Goal: Task Accomplishment & Management: Use online tool/utility

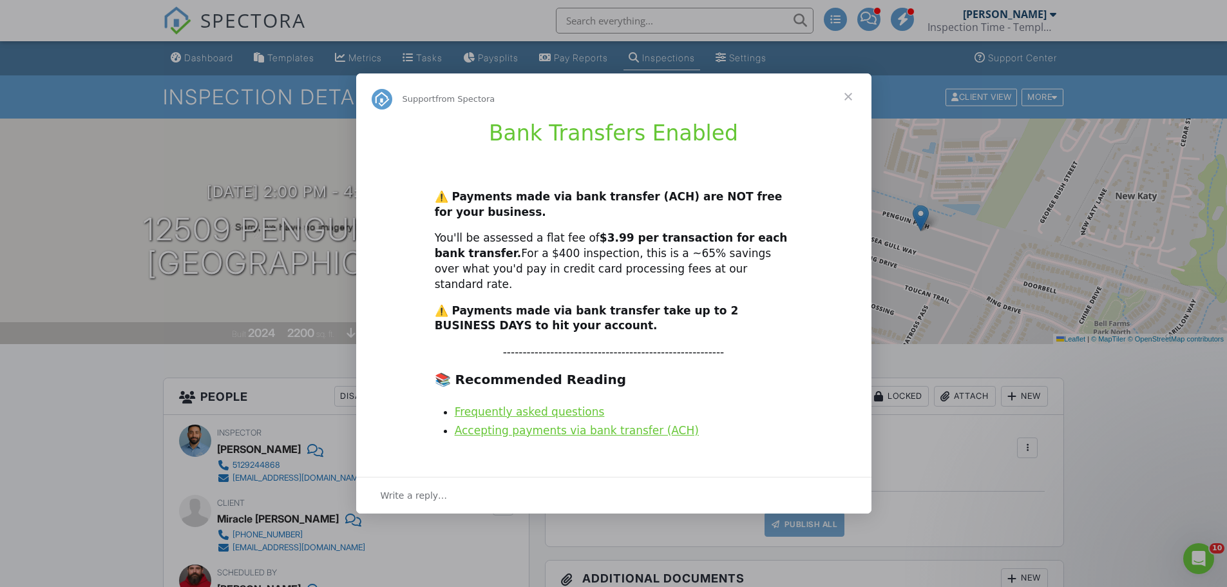
click at [847, 102] on span "Close" at bounding box center [848, 96] width 46 height 46
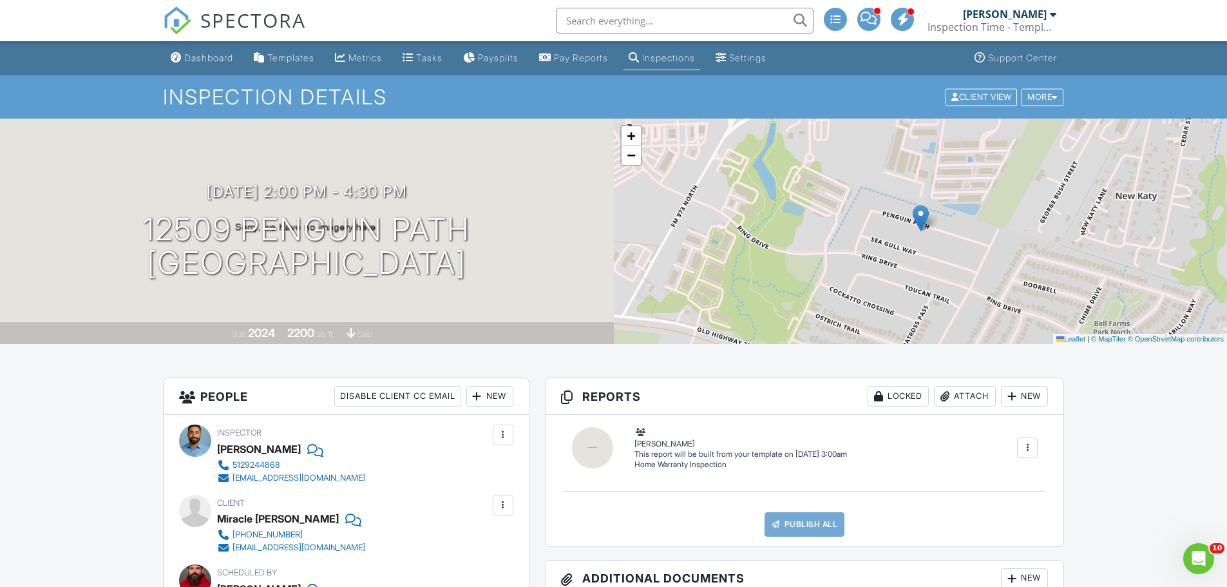
click at [1050, 15] on div at bounding box center [1053, 14] width 6 height 10
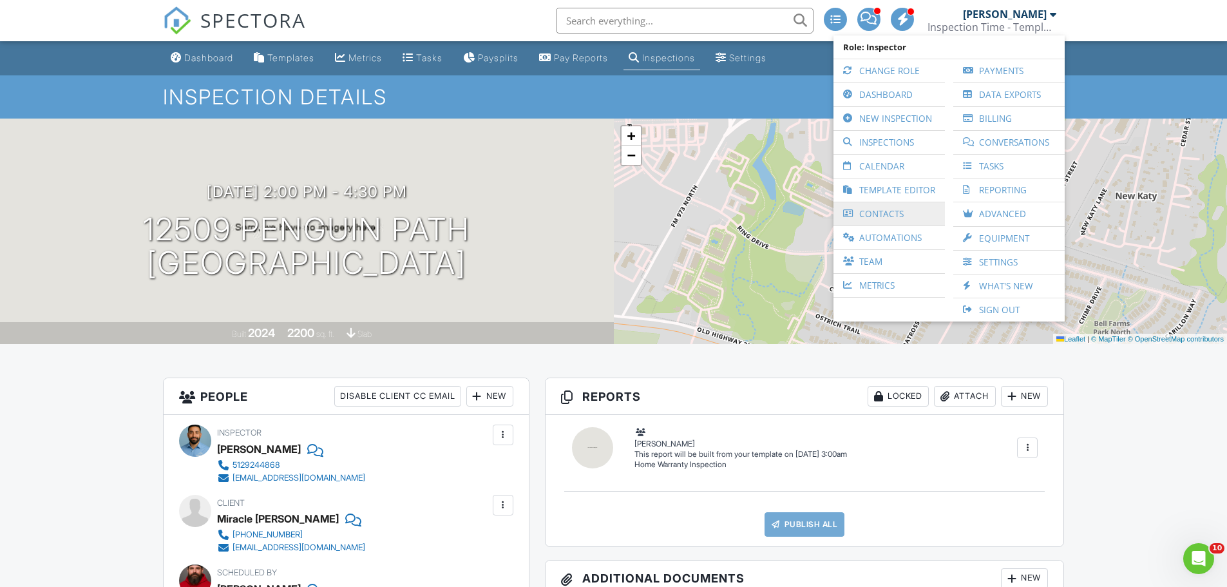
click at [887, 215] on link "Contacts" at bounding box center [889, 213] width 99 height 23
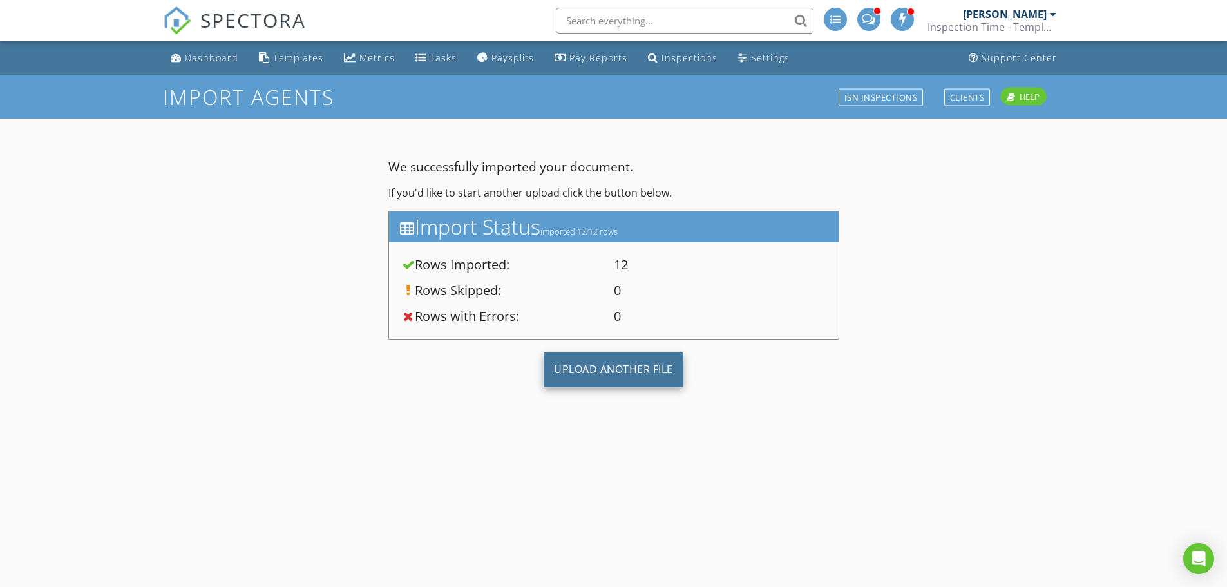
click at [593, 366] on div "Upload Another File" at bounding box center [613, 369] width 140 height 35
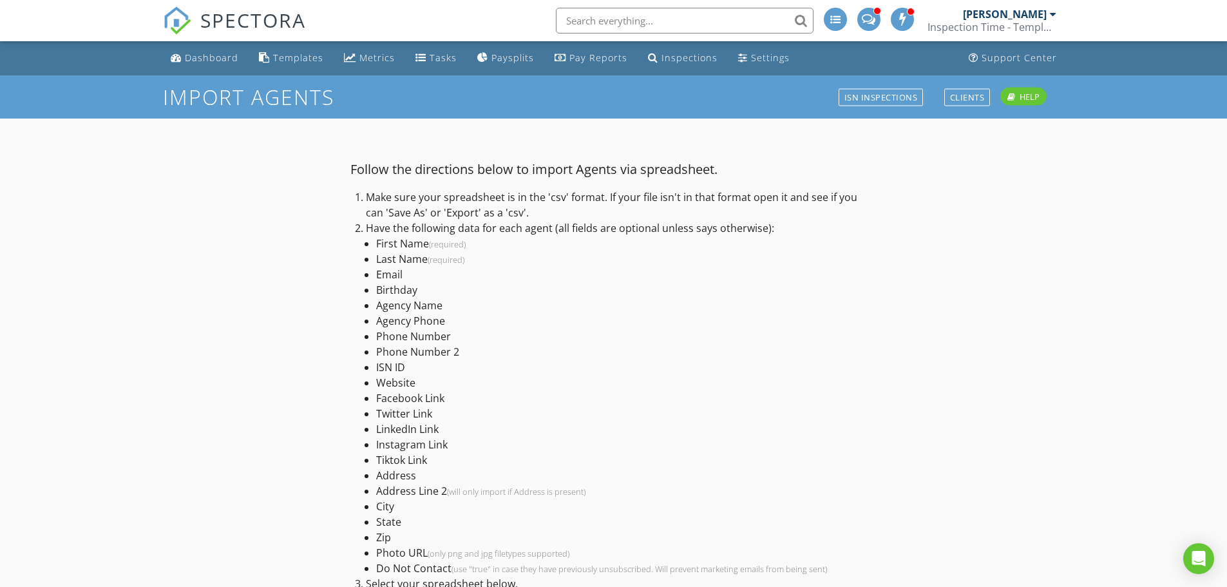
scroll to position [150, 0]
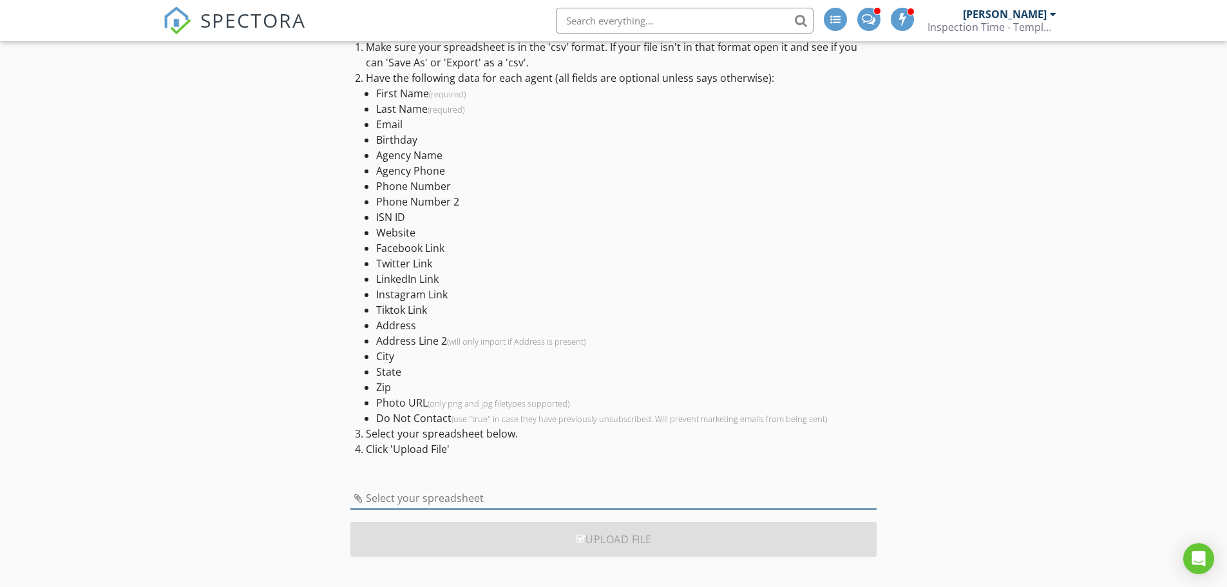
click at [428, 490] on input "Select your spreadsheet" at bounding box center [613, 497] width 526 height 21
type input "bell_county_agents_master_with_trec_links_v3.csv"
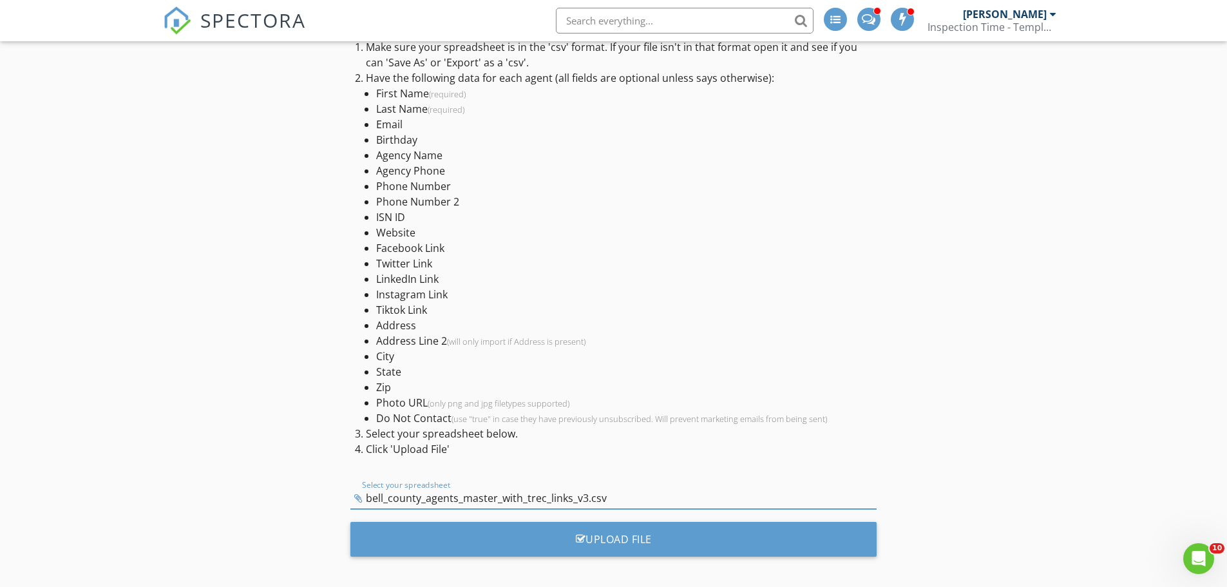
click at [694, 558] on div "Upload File" at bounding box center [613, 544] width 526 height 44
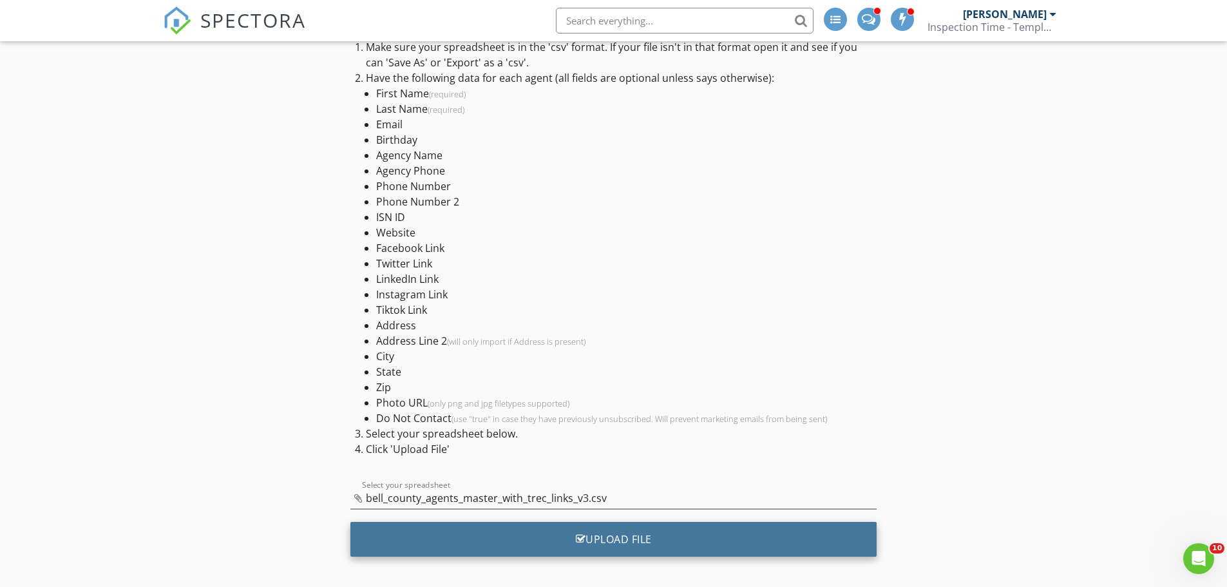
click at [681, 536] on div "Upload File" at bounding box center [613, 539] width 526 height 35
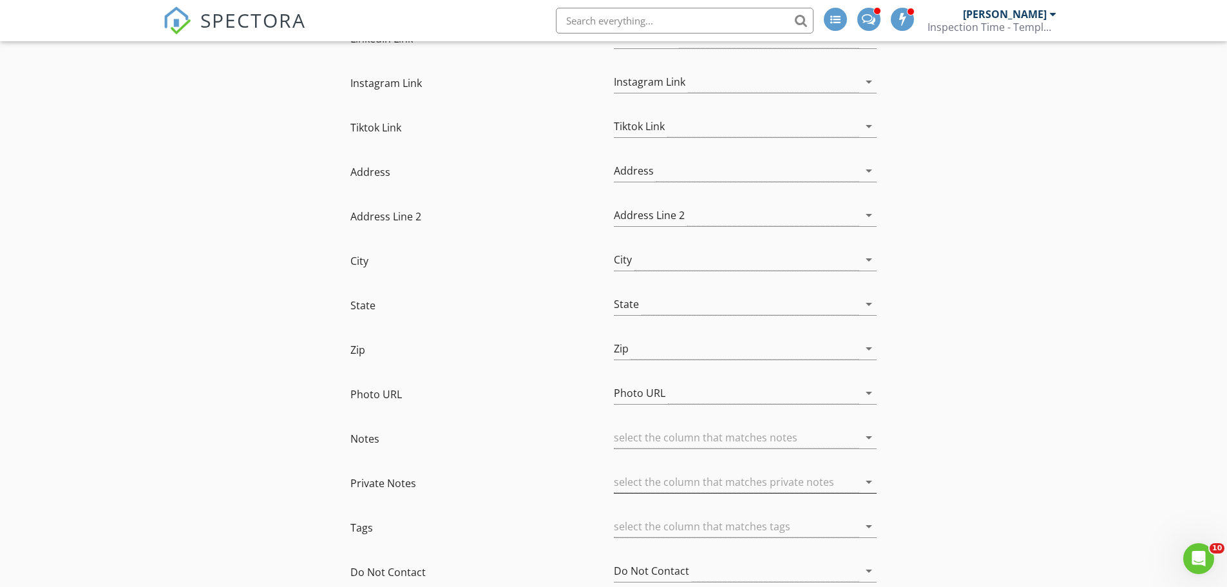
scroll to position [908, 0]
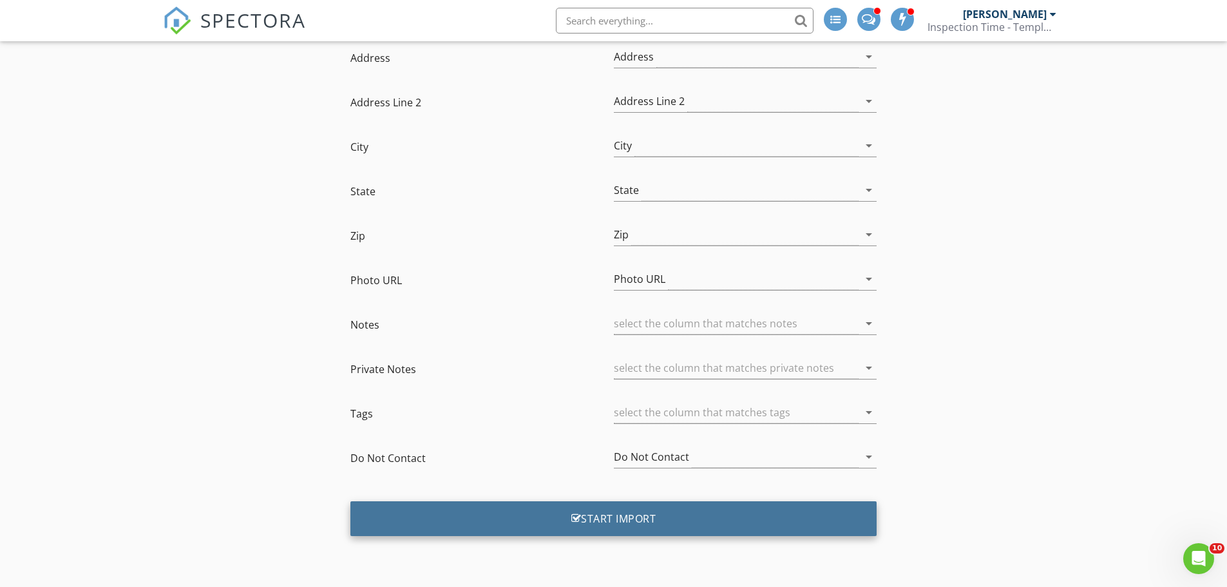
click at [637, 513] on div "Start Import" at bounding box center [613, 518] width 526 height 35
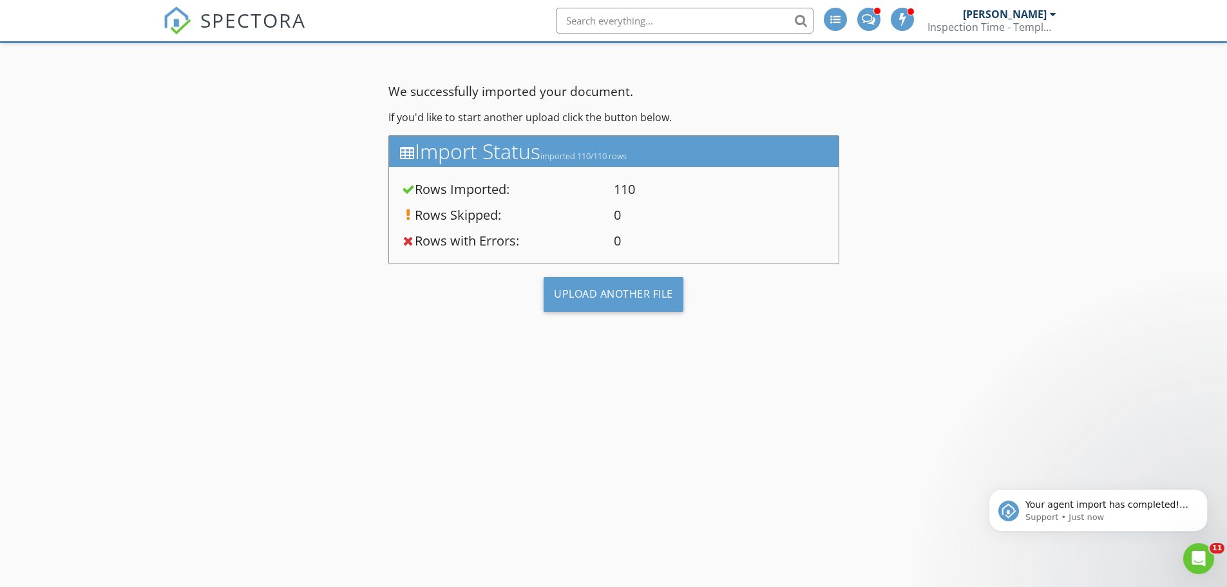
scroll to position [0, 0]
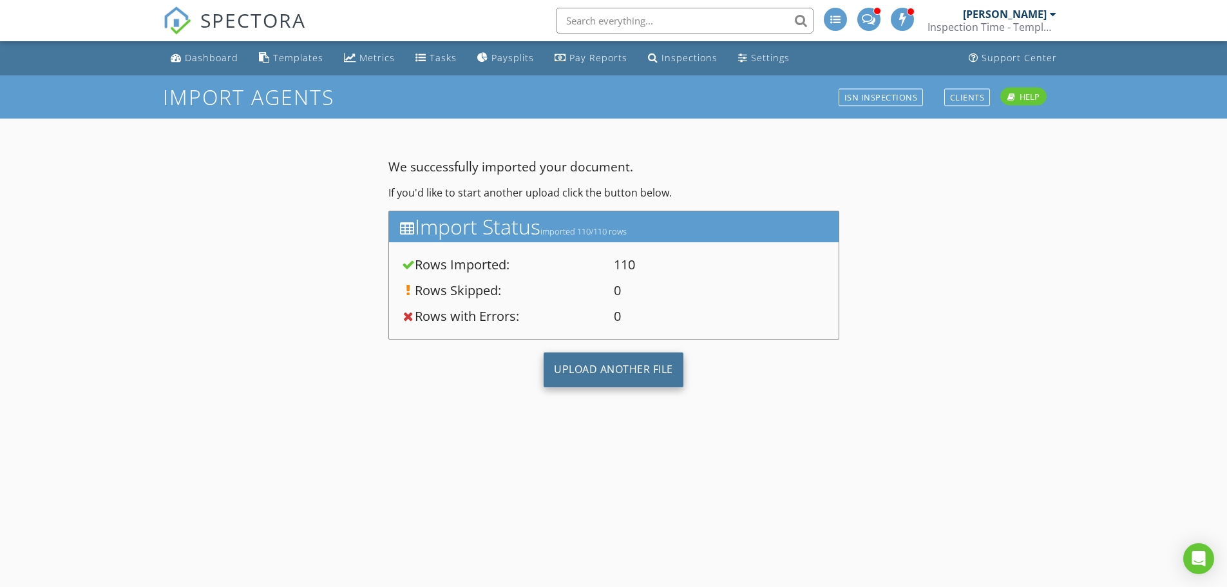
click at [584, 371] on div "Upload Another File" at bounding box center [613, 369] width 140 height 35
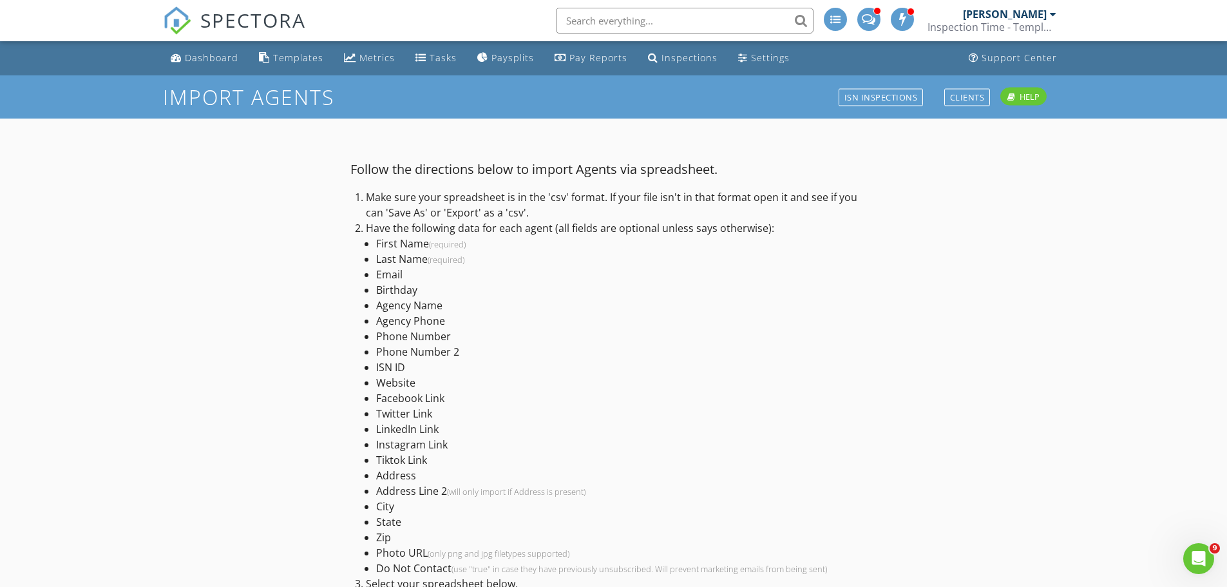
scroll to position [150, 0]
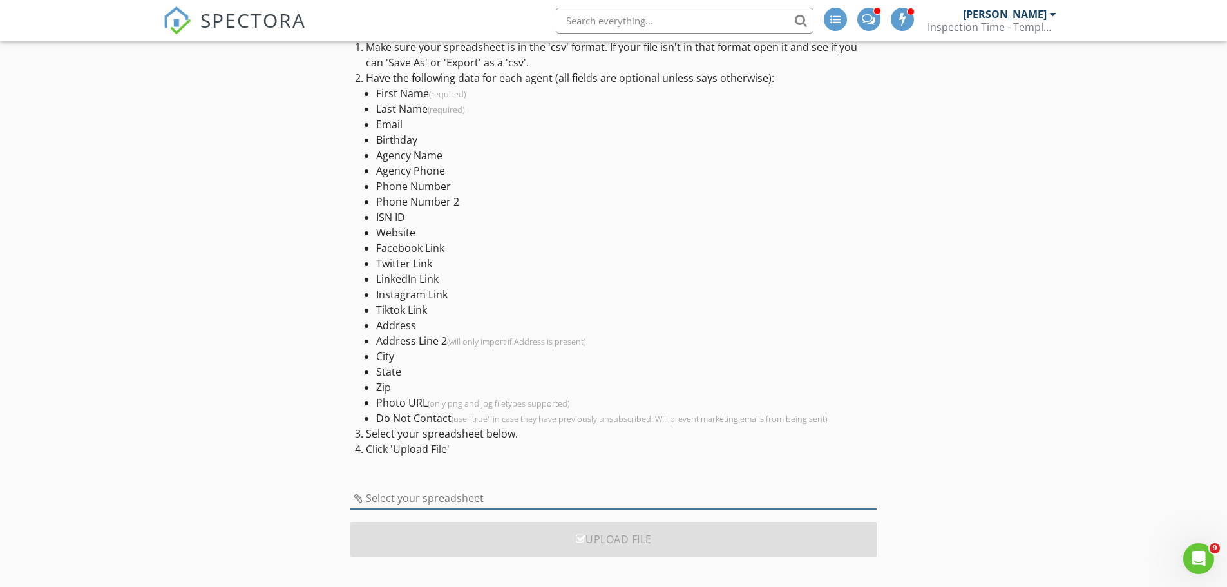
click at [530, 493] on input "Select your spreadsheet" at bounding box center [613, 497] width 526 height 21
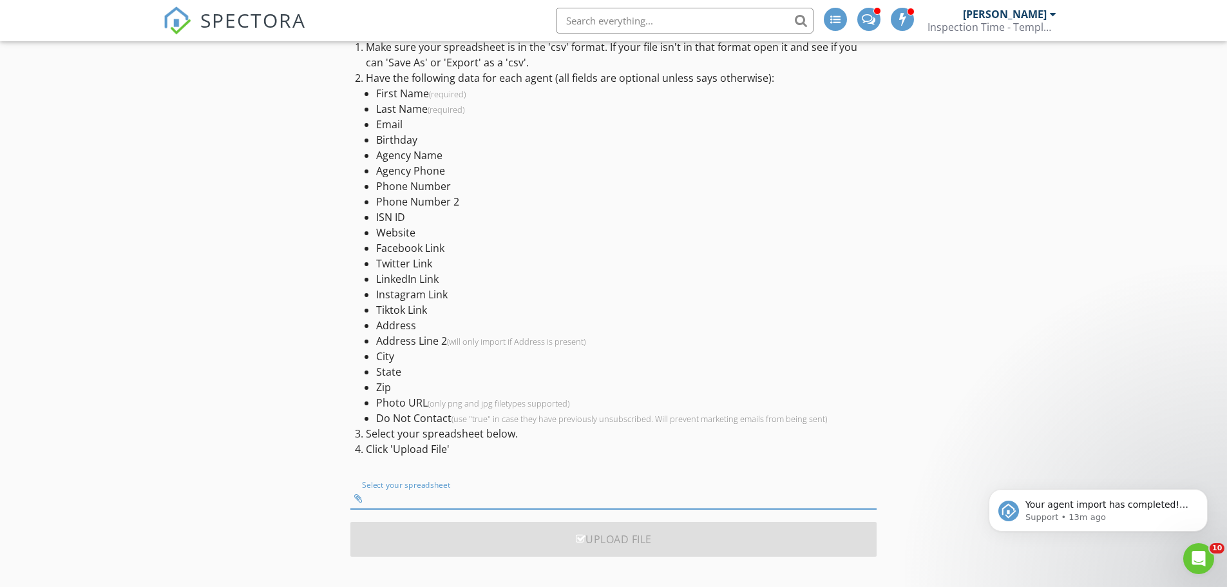
type input "conroe_agents_compass_batches.csv"
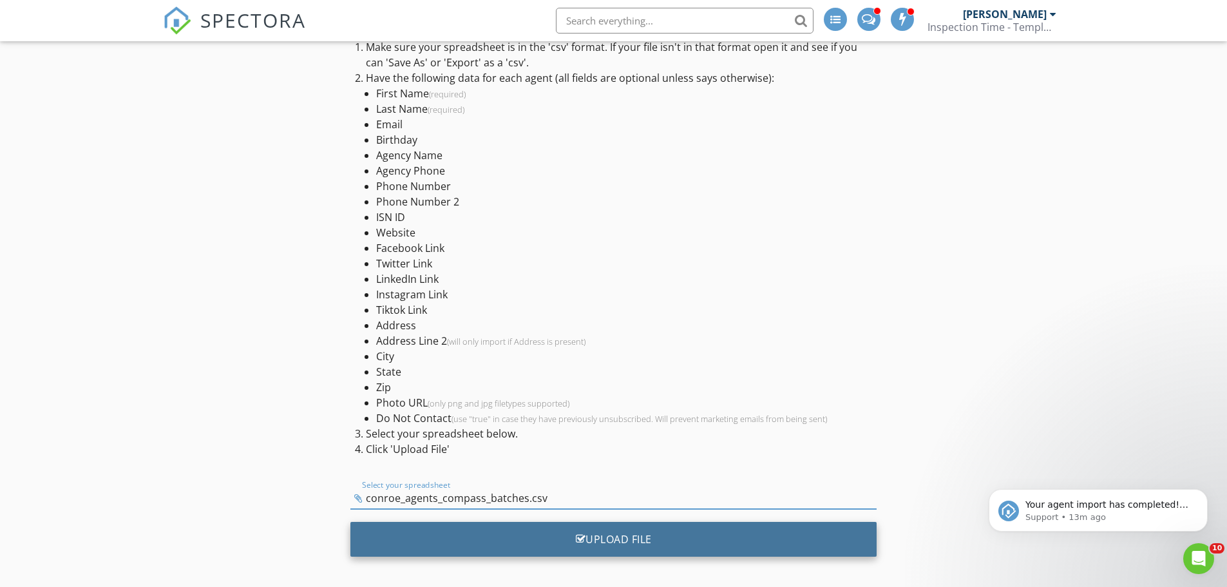
click at [666, 533] on div "Upload File" at bounding box center [613, 539] width 526 height 35
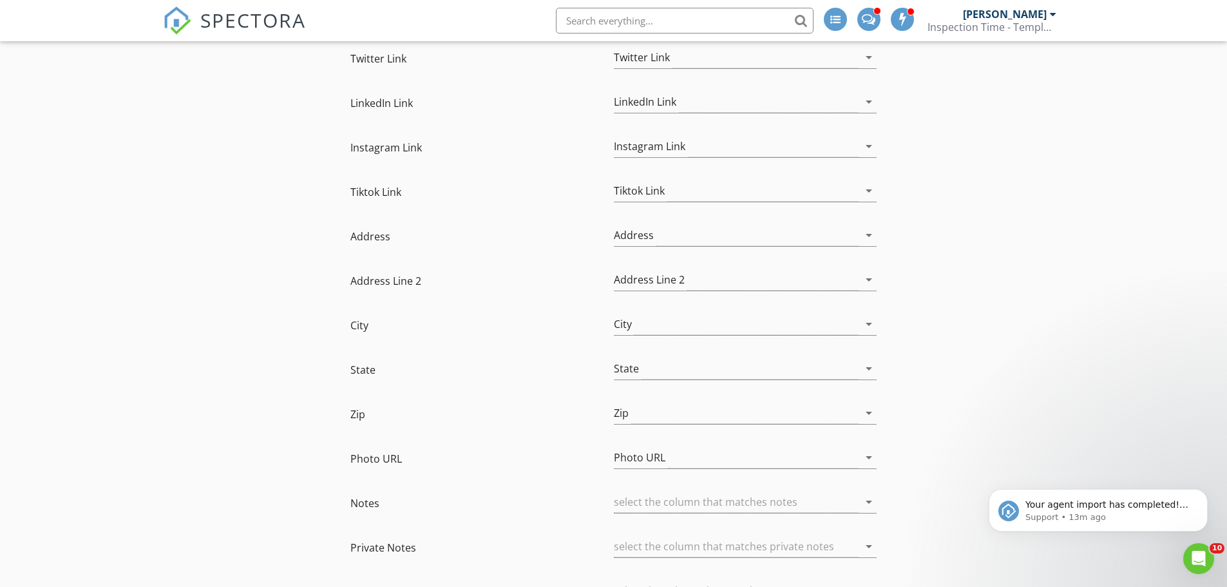
scroll to position [908, 0]
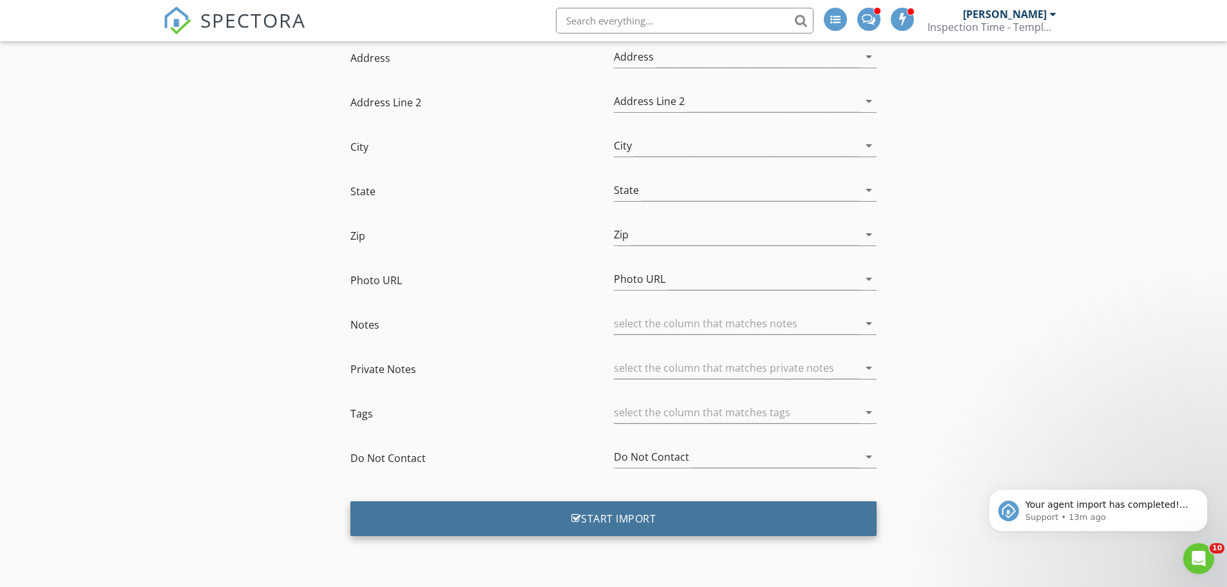
click at [629, 514] on div "Start Import" at bounding box center [613, 518] width 526 height 35
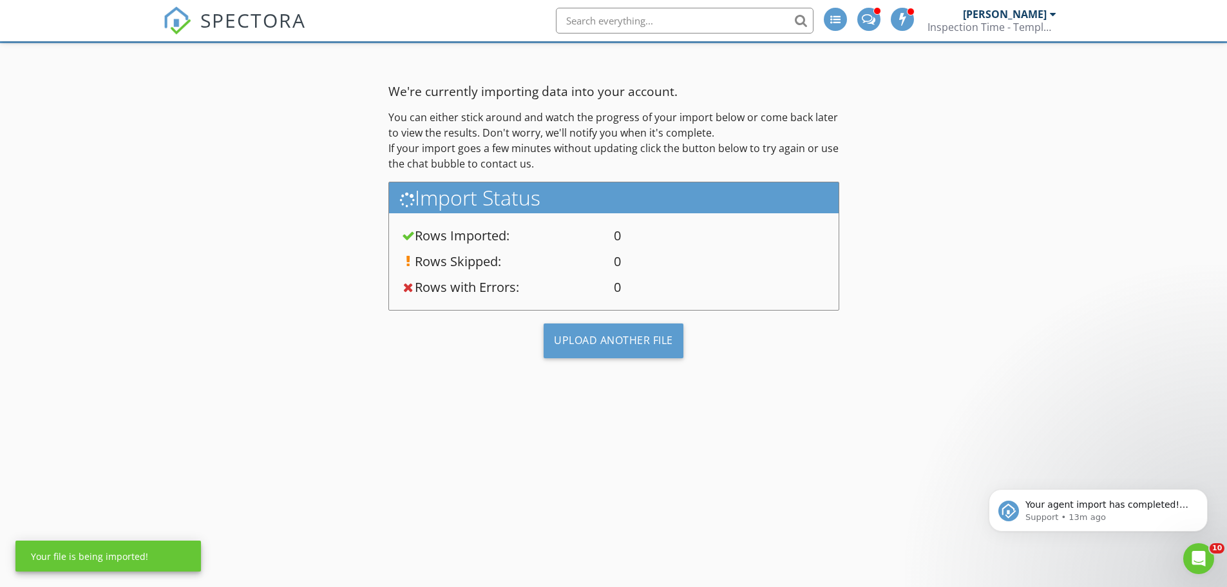
scroll to position [75, 0]
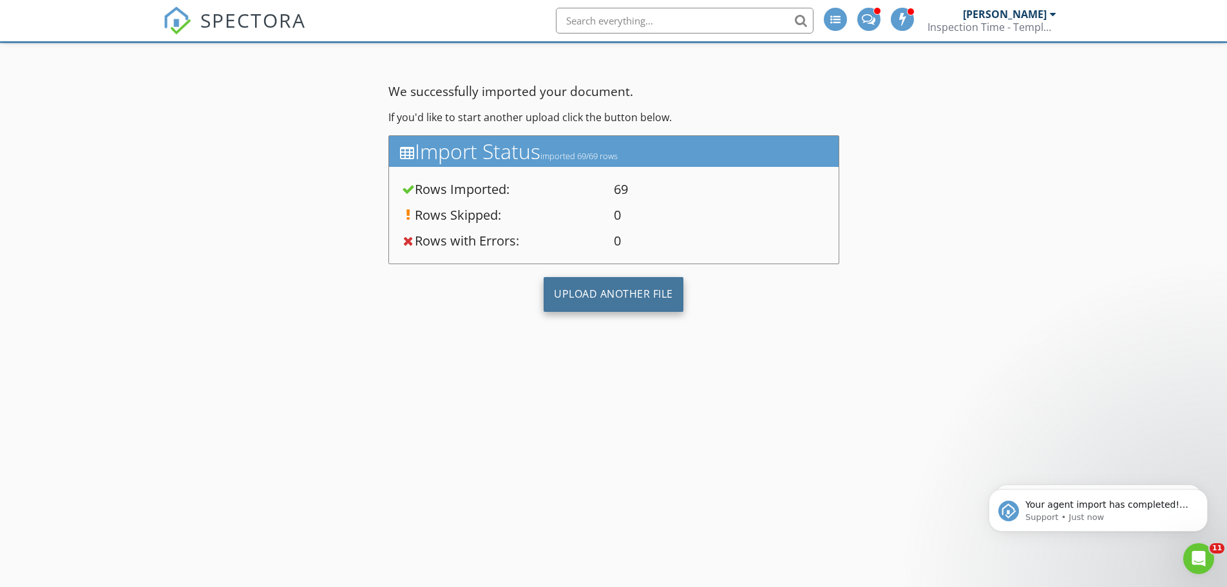
click at [619, 285] on div "Upload Another File" at bounding box center [613, 294] width 140 height 35
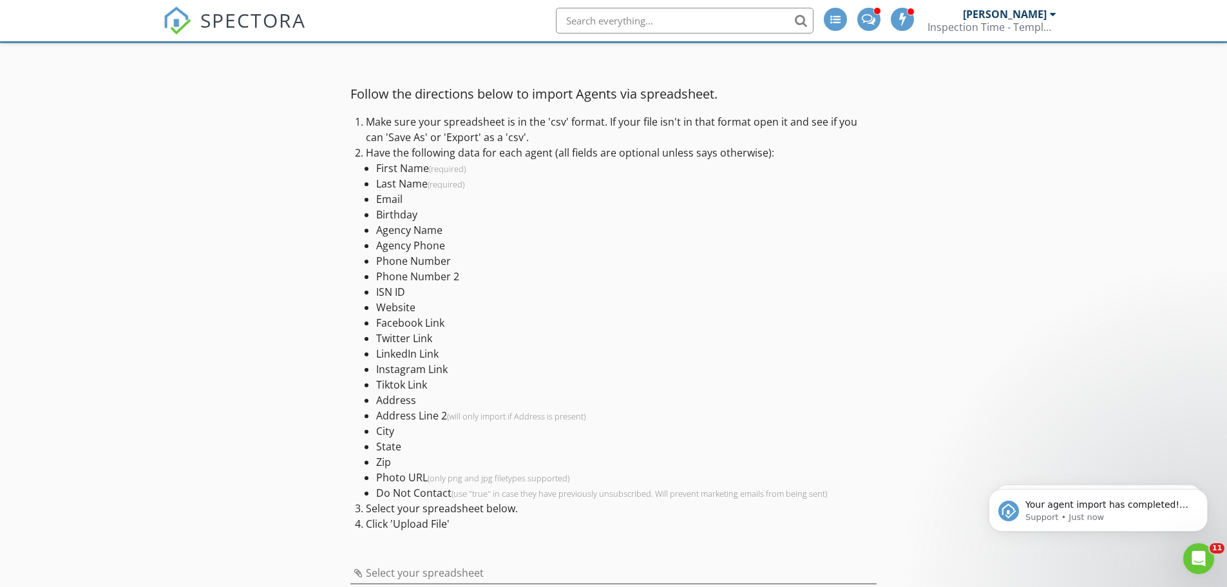
scroll to position [150, 0]
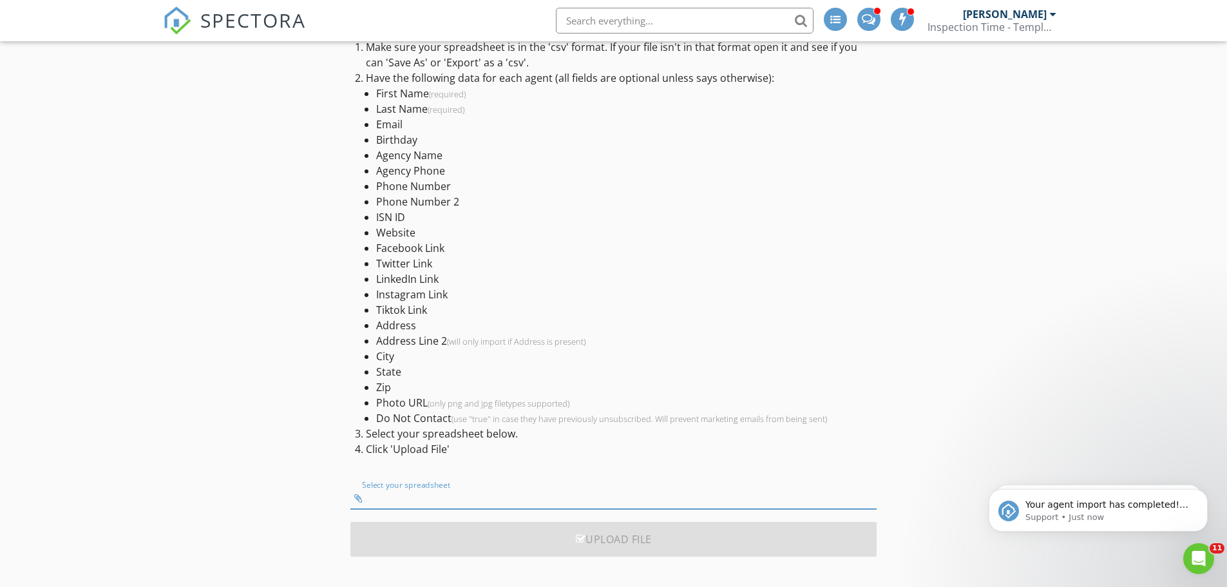
click at [453, 491] on input "Select your spreadsheet" at bounding box center [613, 497] width 526 height 21
type input "conroe_agents_alignable_additions.csv"
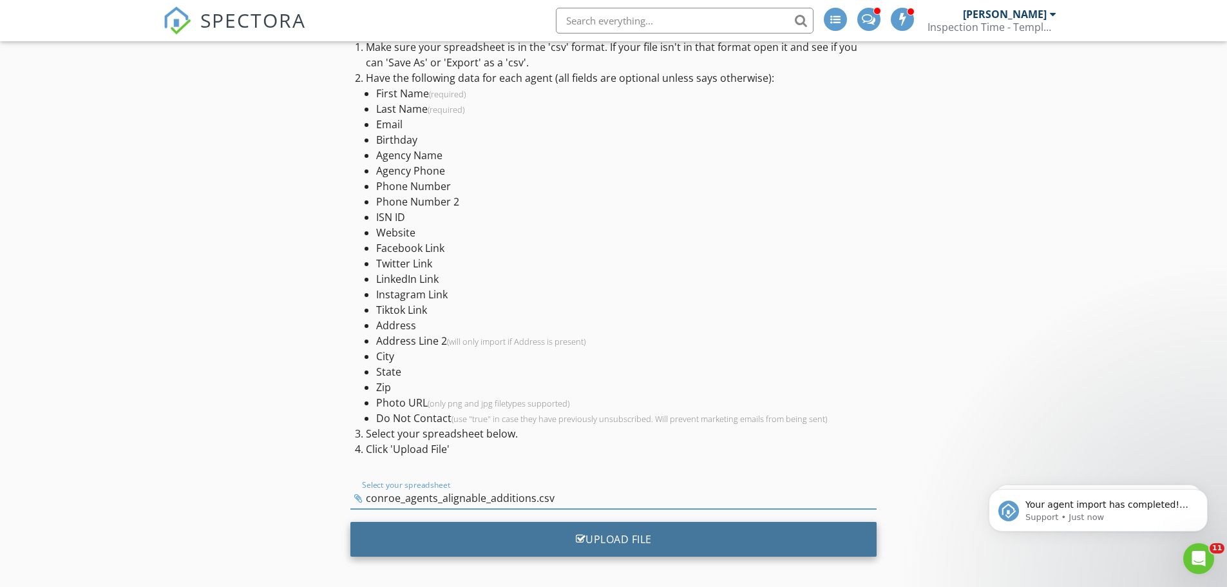
click at [637, 531] on div "Upload File" at bounding box center [613, 539] width 526 height 35
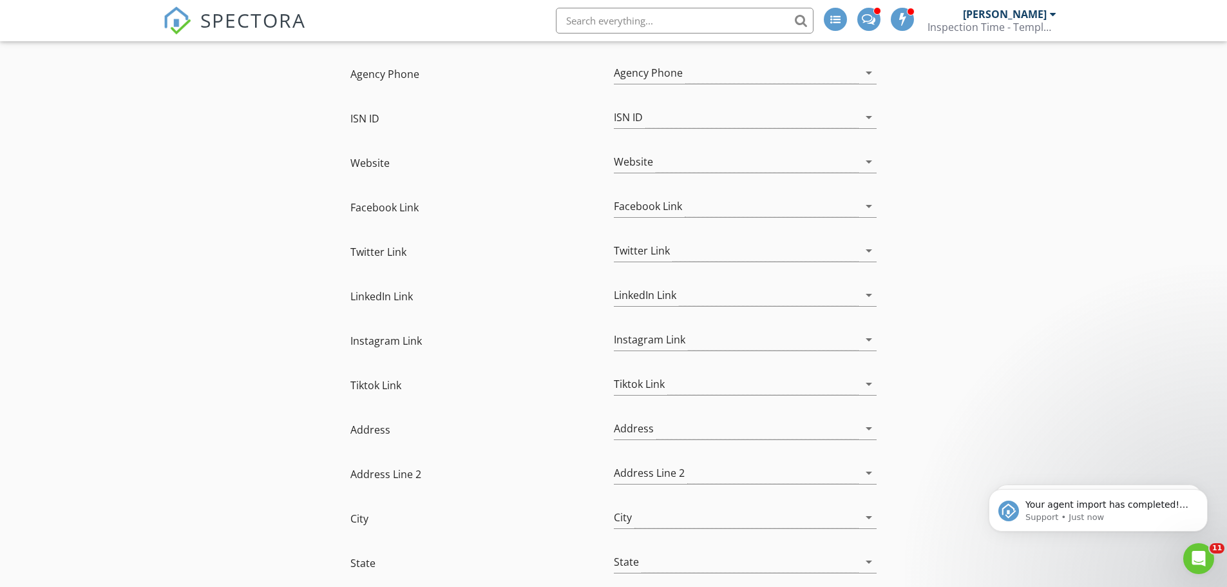
scroll to position [908, 0]
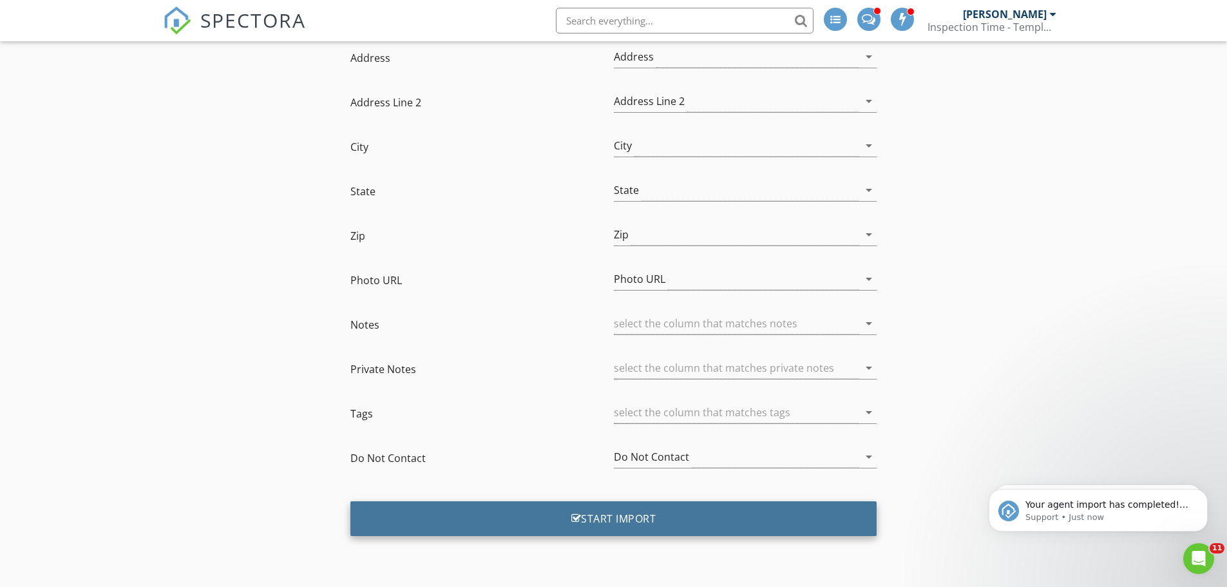
click at [597, 520] on div "Start Import" at bounding box center [613, 518] width 526 height 35
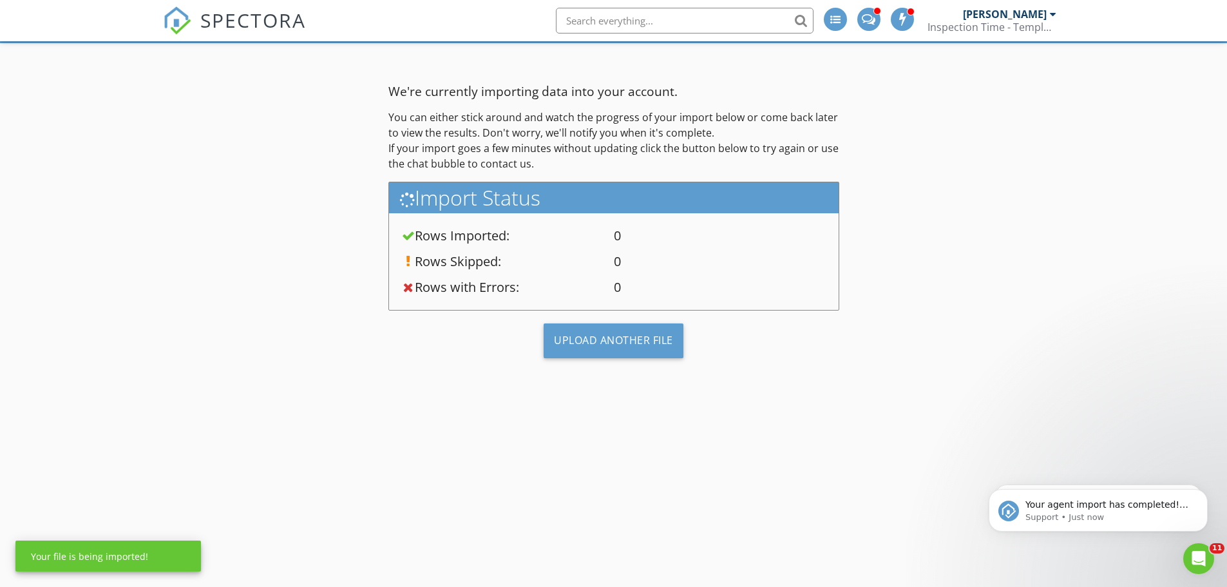
scroll to position [75, 0]
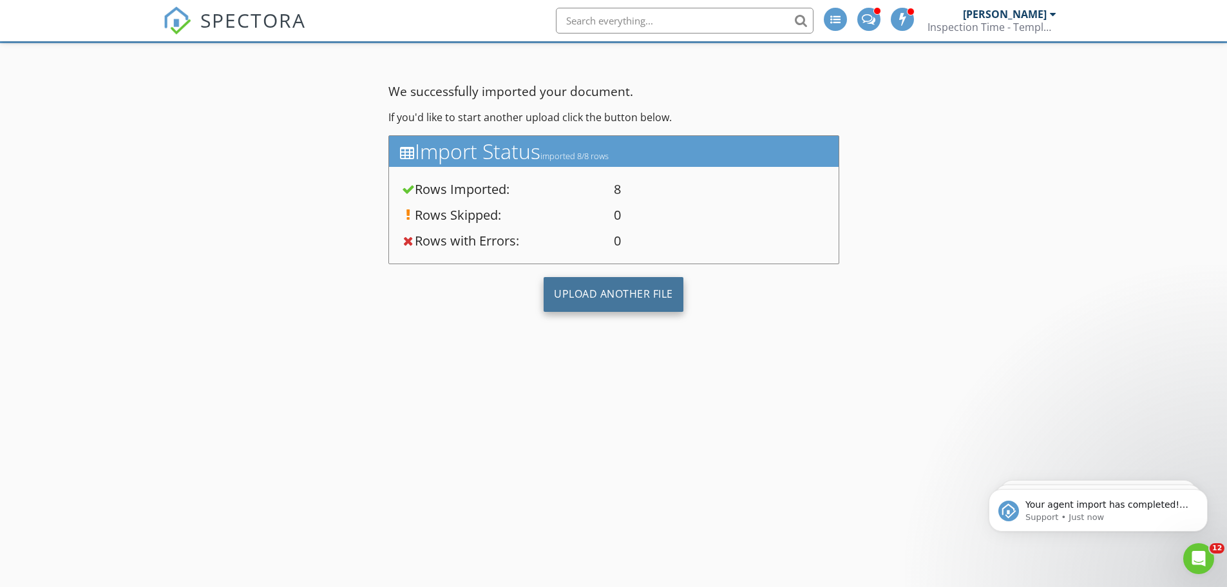
click at [625, 294] on div "Upload Another File" at bounding box center [613, 294] width 140 height 35
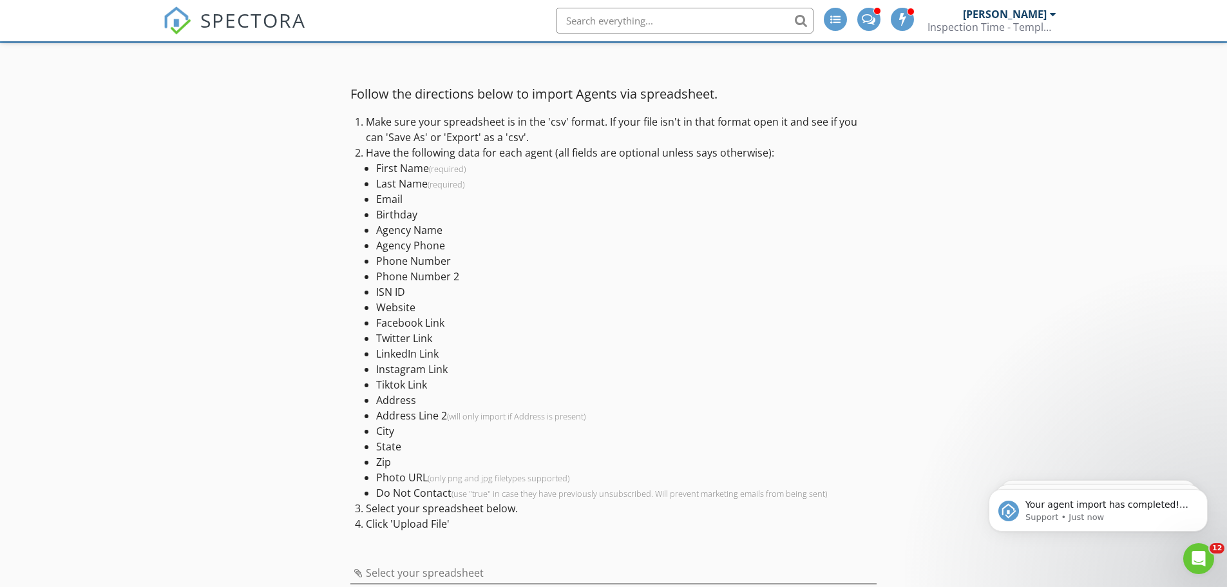
scroll to position [150, 0]
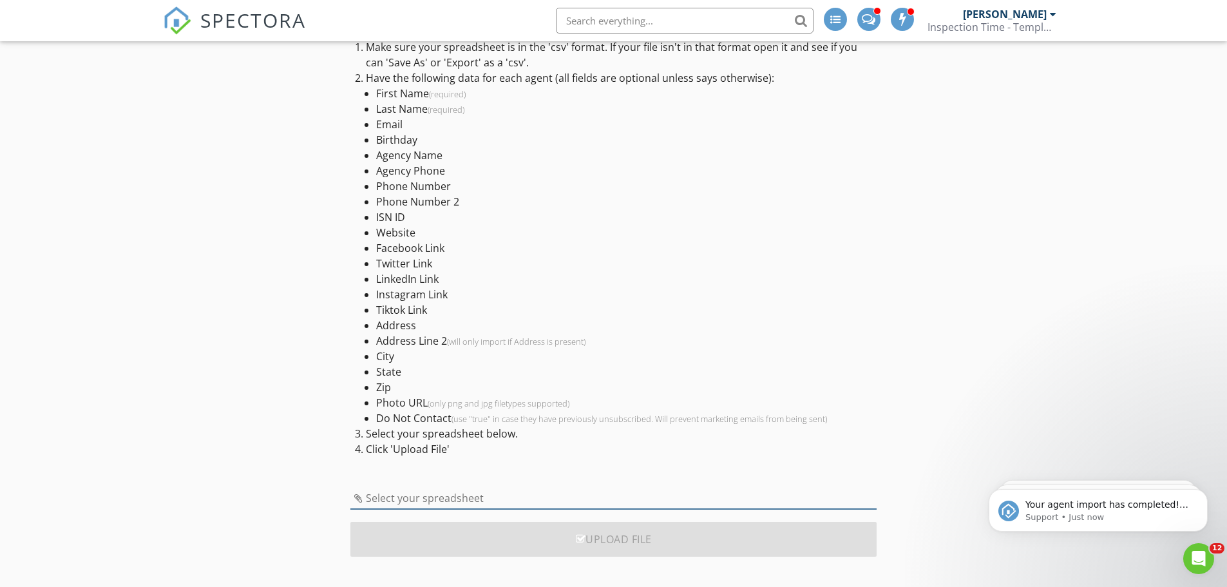
click at [483, 494] on input "Select your spreadsheet" at bounding box center [613, 497] width 526 height 21
type input "conroe_agents_master_with_trec_links.csv"
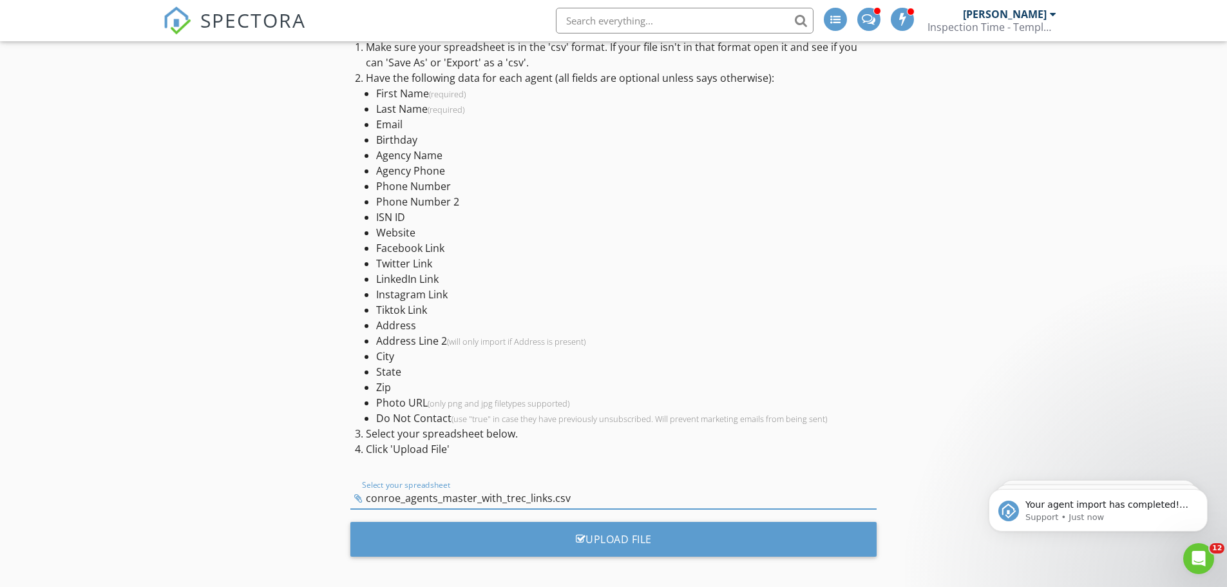
click at [684, 557] on div "Upload File" at bounding box center [613, 544] width 526 height 44
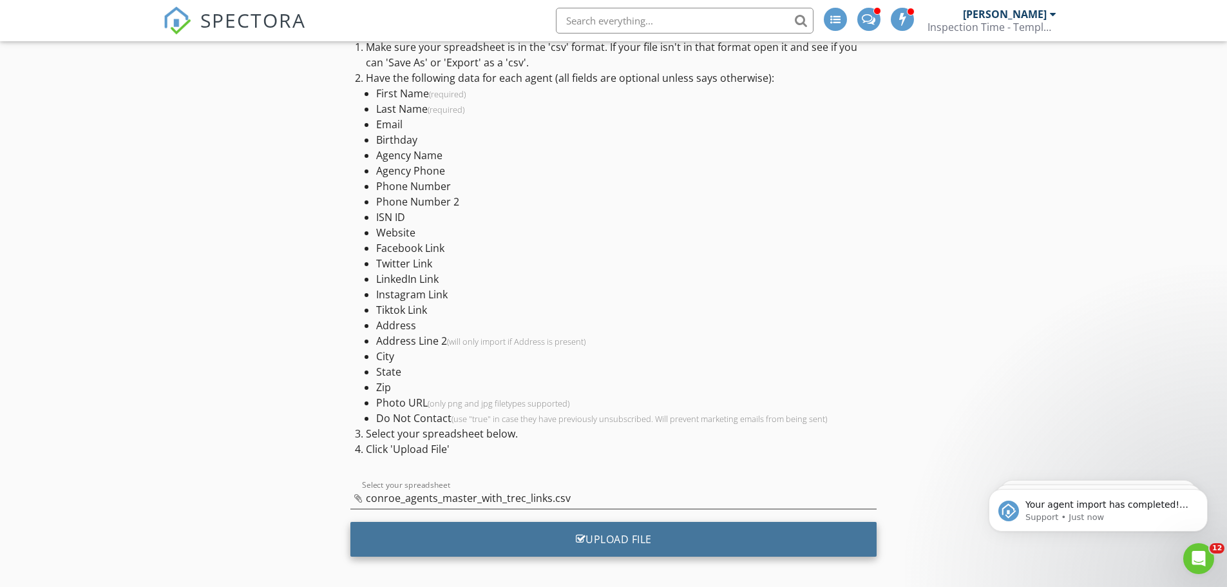
click at [683, 539] on div "Upload File" at bounding box center [613, 539] width 526 height 35
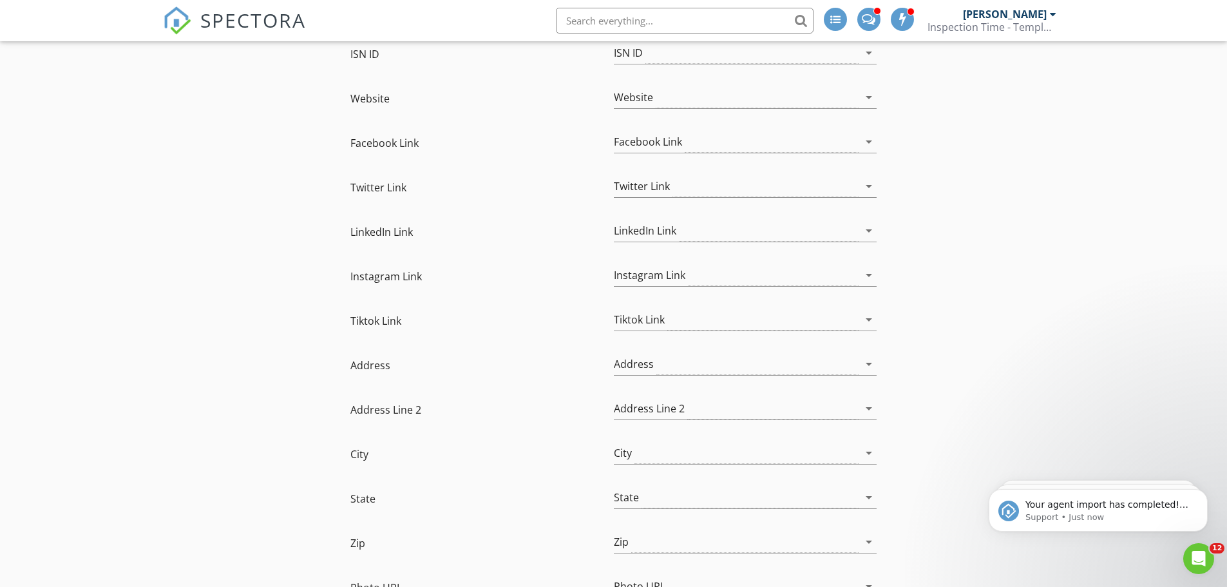
scroll to position [908, 0]
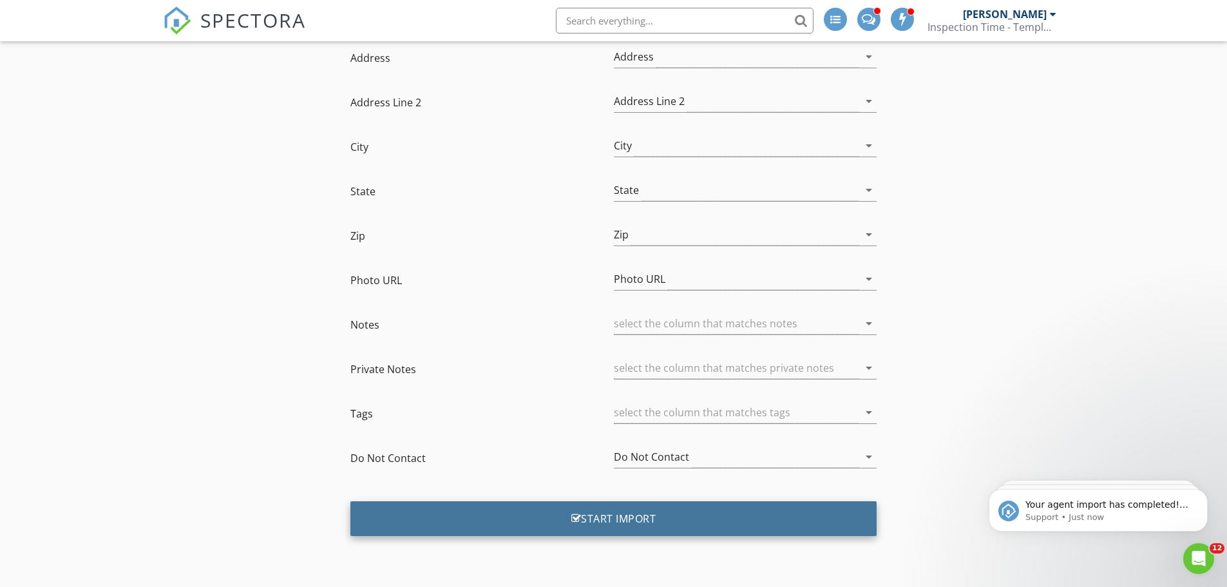
click at [596, 518] on div "Start Import" at bounding box center [613, 518] width 526 height 35
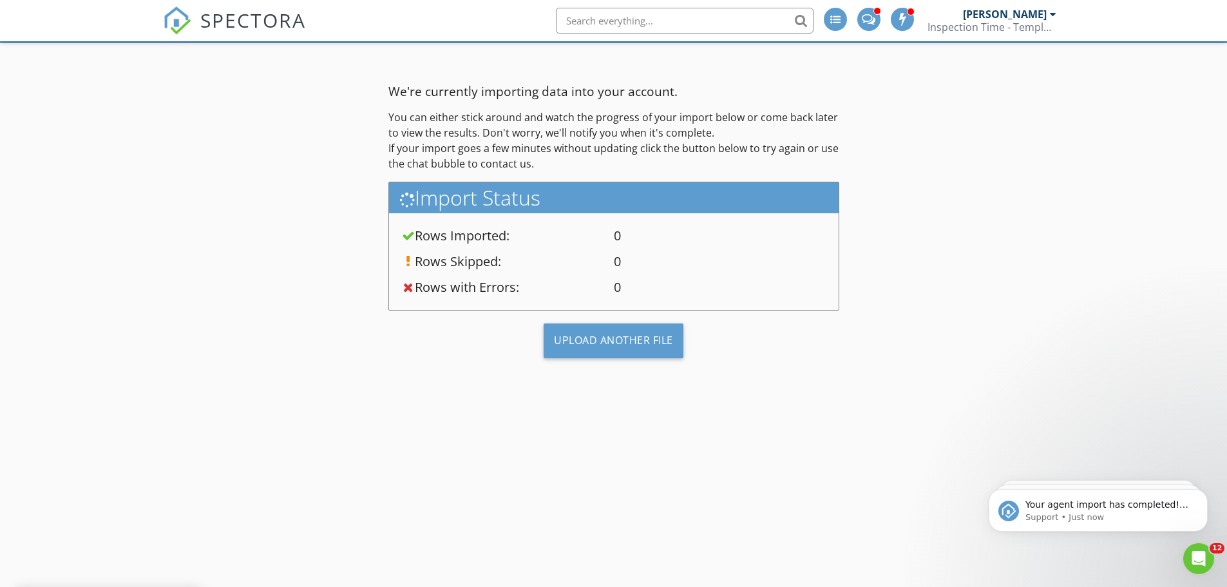
scroll to position [75, 0]
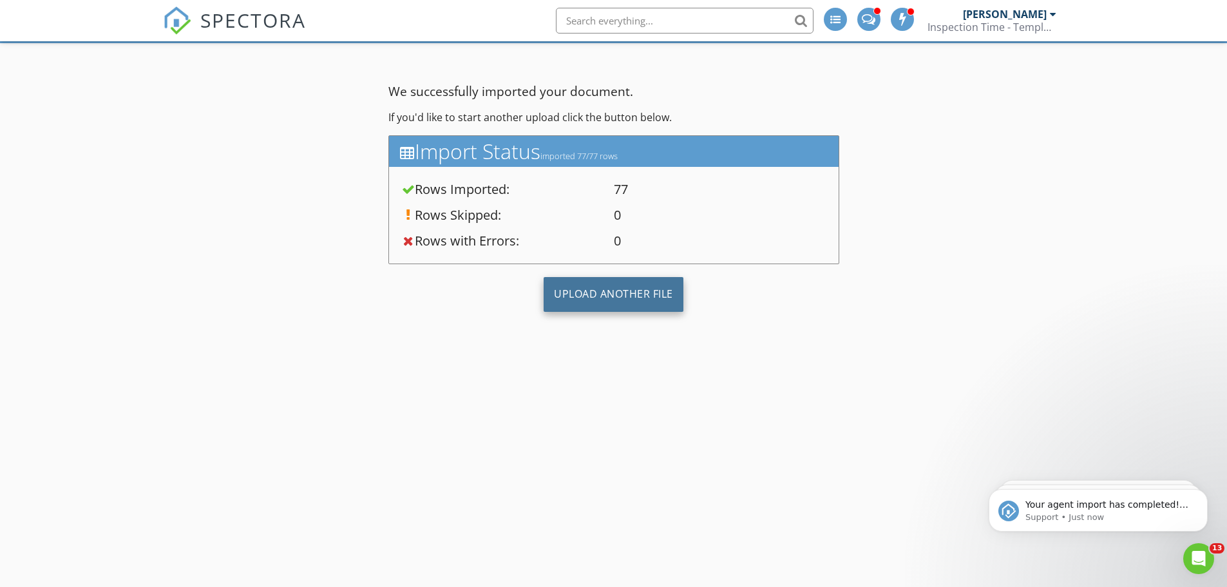
click at [607, 297] on div "Upload Another File" at bounding box center [613, 294] width 140 height 35
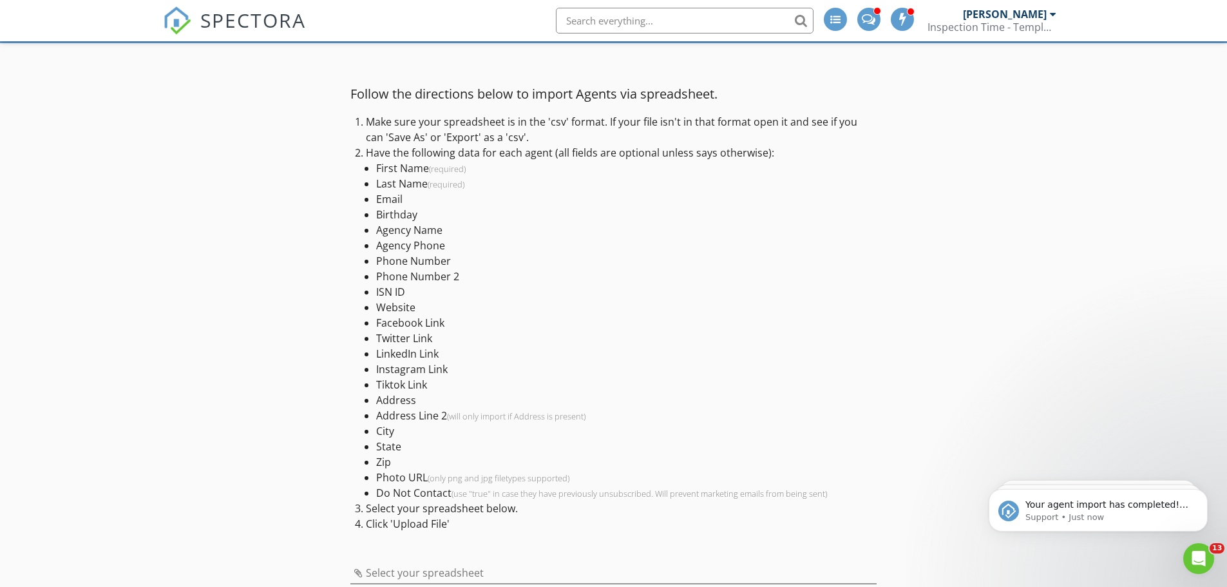
scroll to position [150, 0]
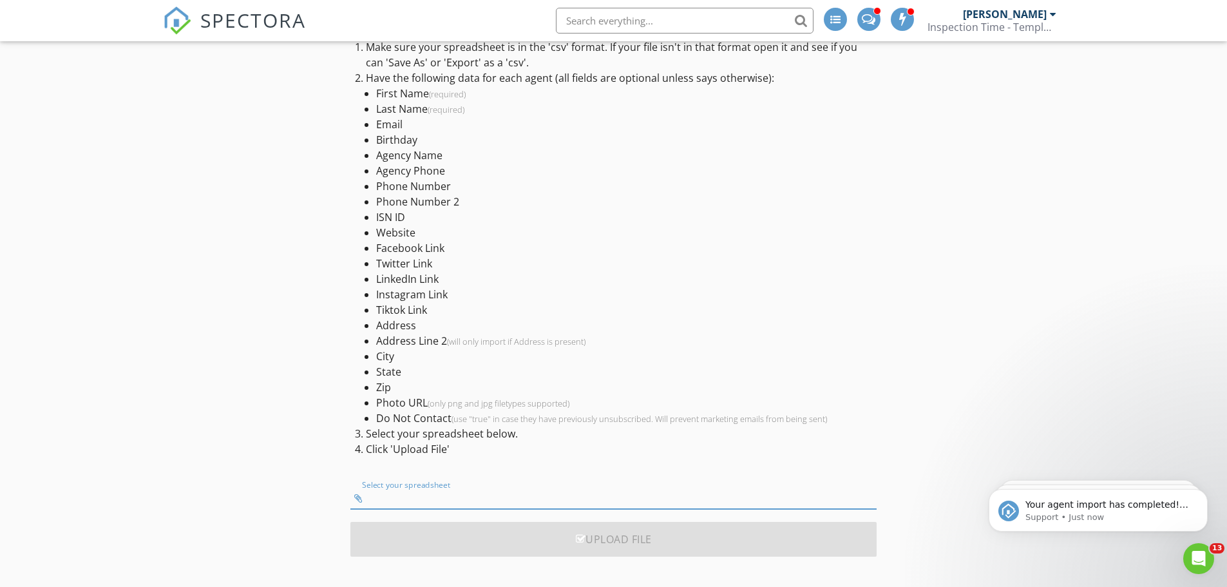
click at [488, 498] on input "Select your spreadsheet" at bounding box center [613, 497] width 526 height 21
type input "conroe_agents_master_with_trec_links (1).csv"
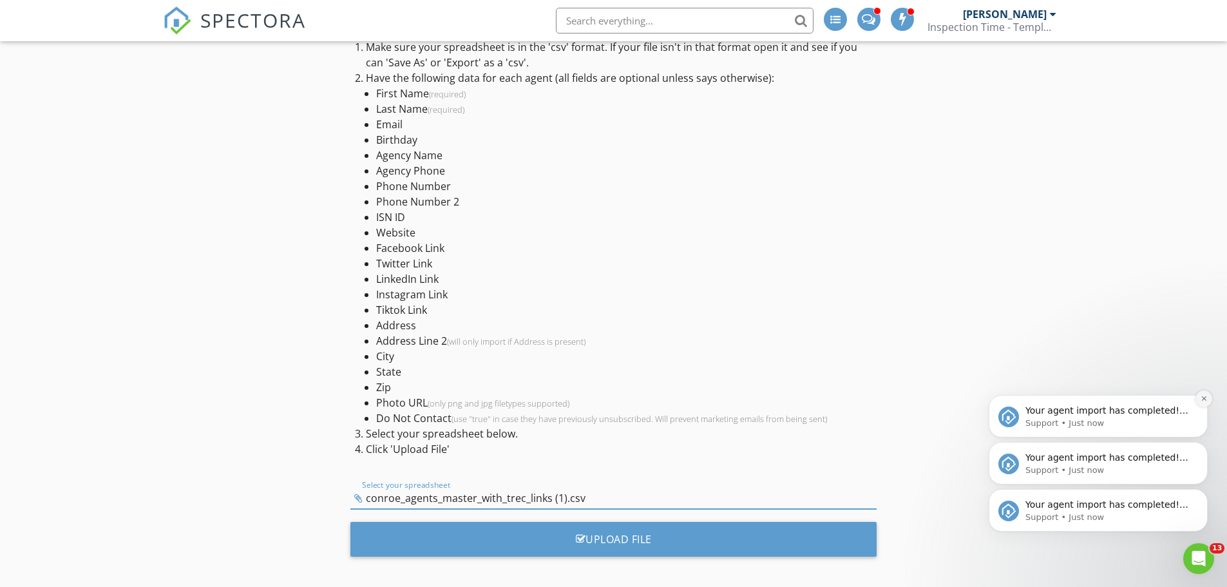
click at [1203, 399] on icon "Dismiss notification" at bounding box center [1203, 398] width 5 height 5
click at [1198, 446] on button "Dismiss notification" at bounding box center [1204, 446] width 14 height 14
click at [1203, 491] on icon "Dismiss notification" at bounding box center [1203, 492] width 7 height 7
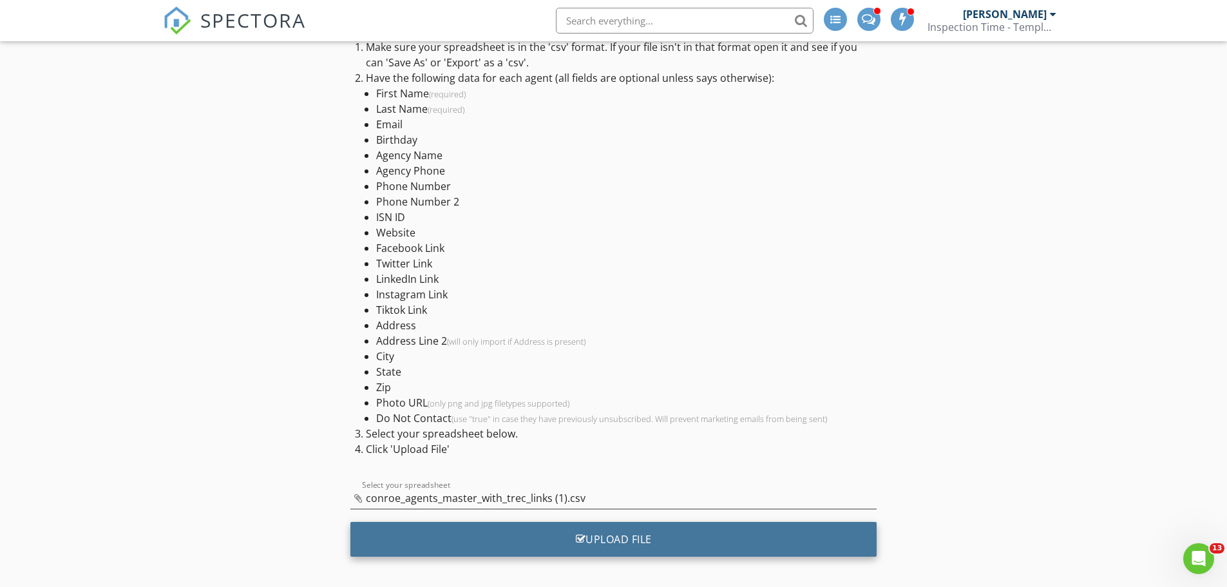
click at [529, 536] on div "Upload File" at bounding box center [613, 539] width 526 height 35
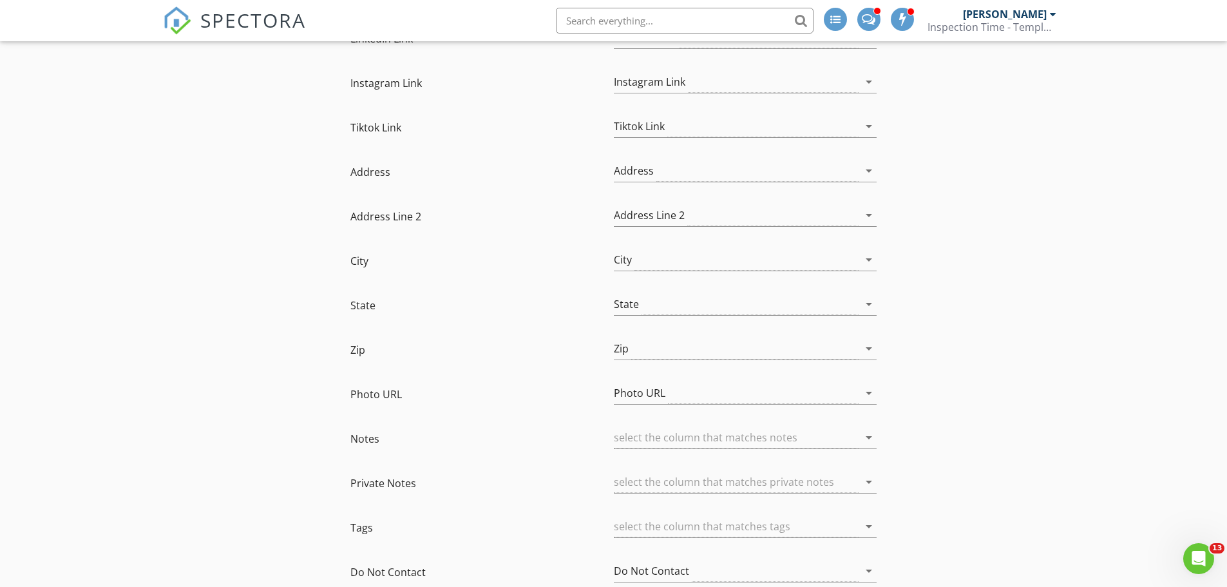
scroll to position [908, 0]
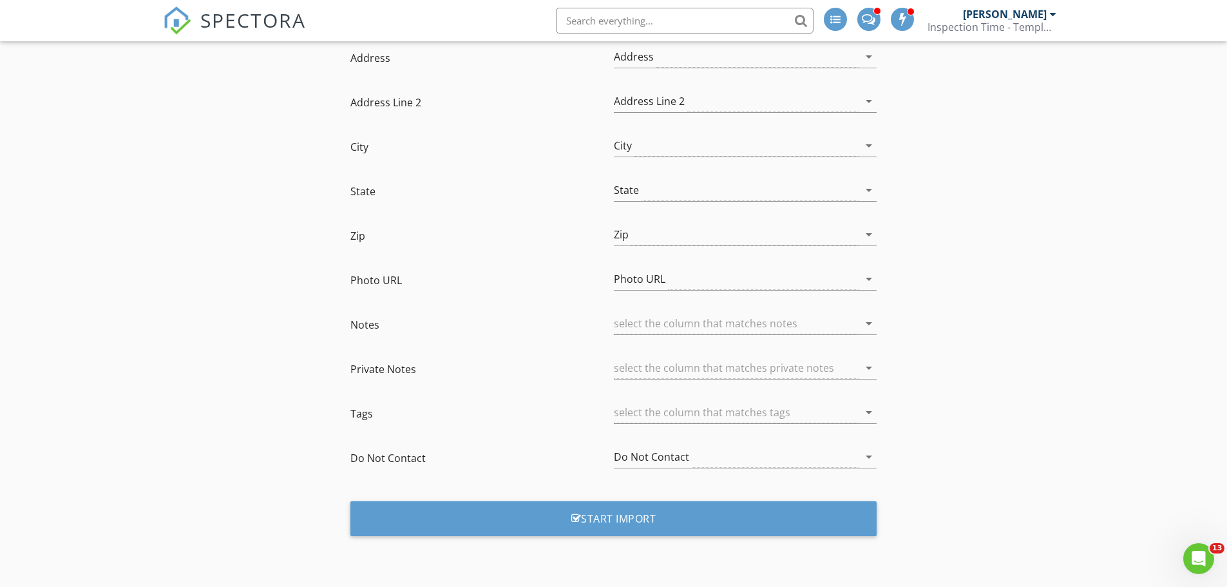
click at [582, 496] on div "Start Import" at bounding box center [613, 523] width 526 height 65
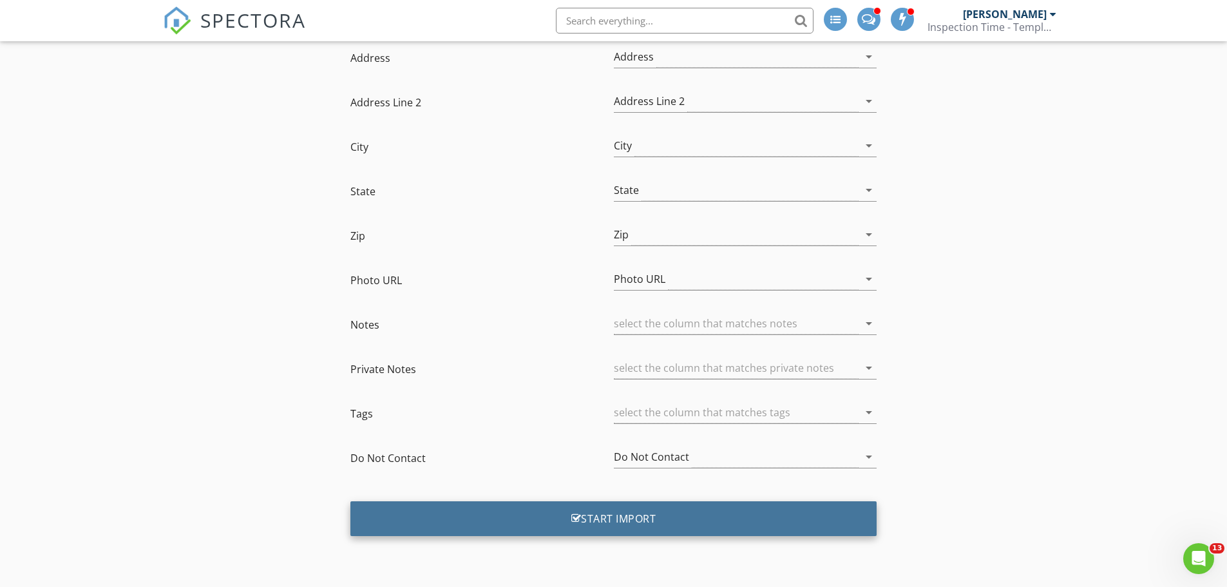
click at [580, 523] on div "Start Import" at bounding box center [613, 518] width 526 height 35
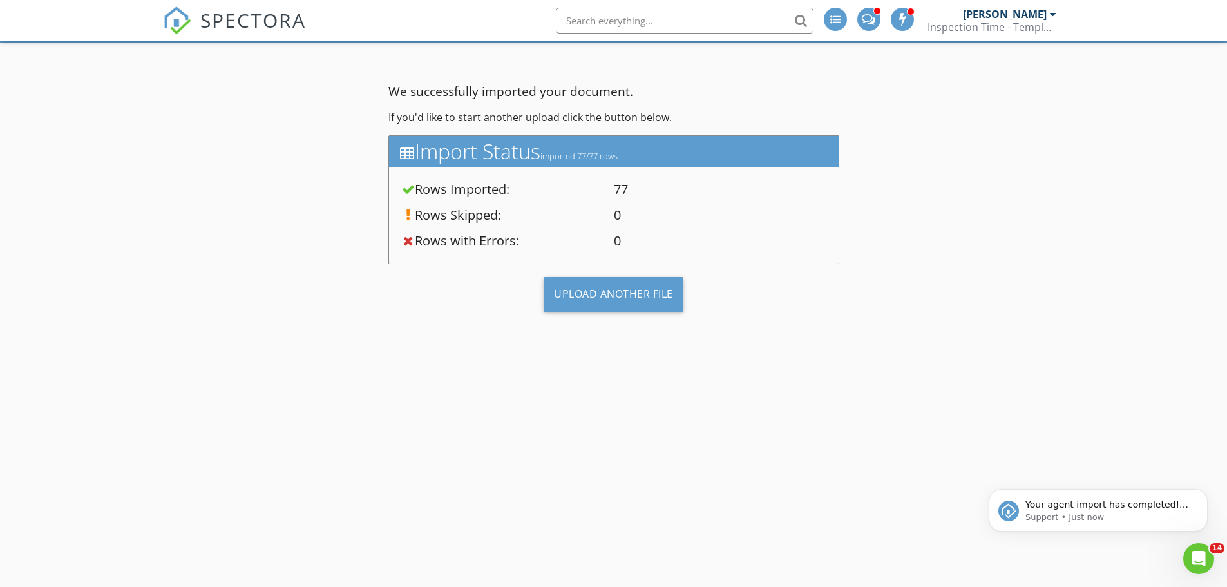
scroll to position [0, 0]
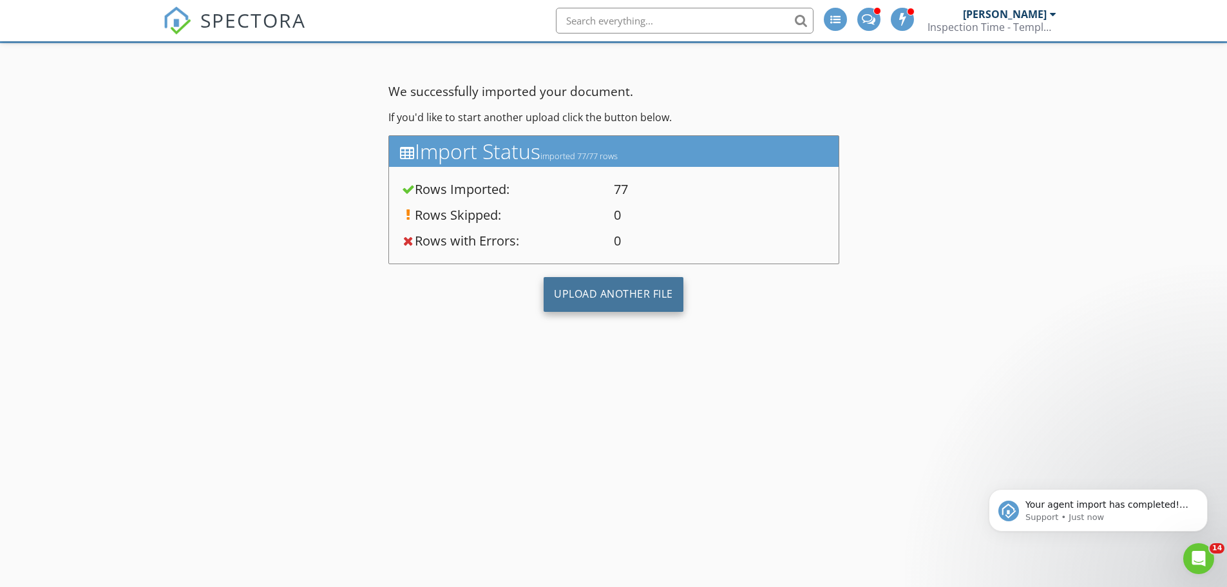
click at [634, 296] on div "Upload Another File" at bounding box center [613, 294] width 140 height 35
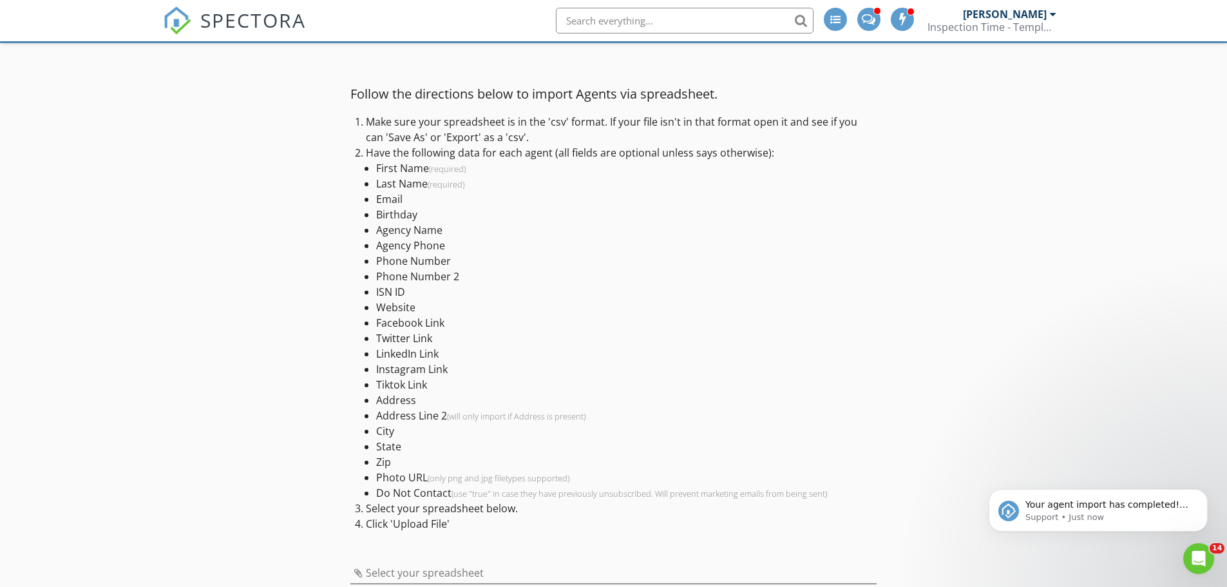
click at [1050, 13] on div at bounding box center [1053, 14] width 6 height 10
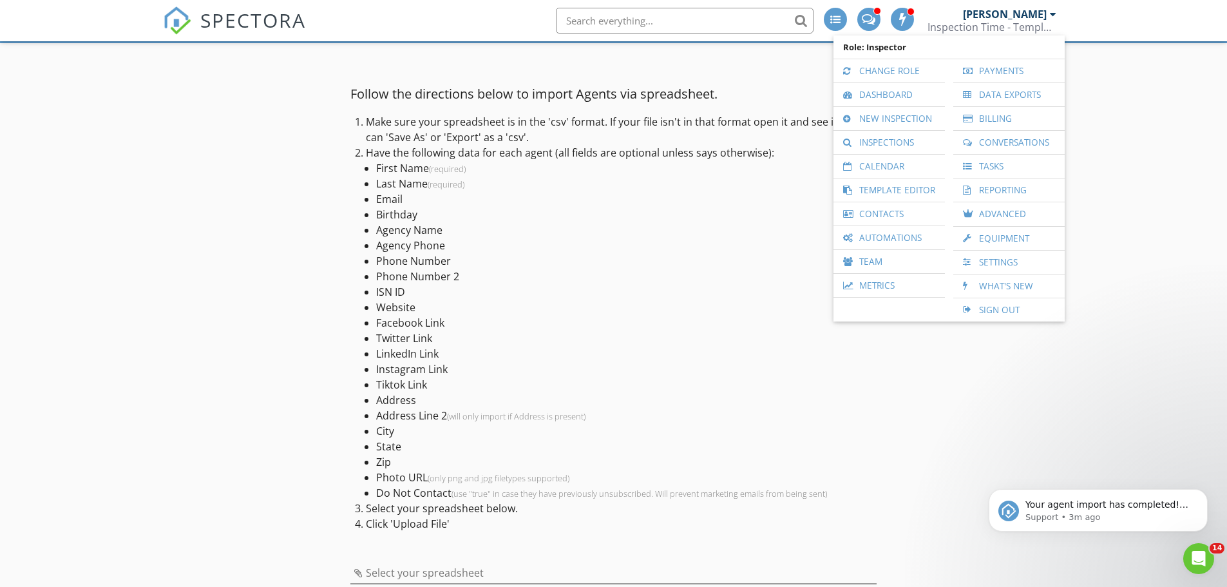
click at [612, 186] on li "Last Name (required)" at bounding box center [626, 183] width 500 height 15
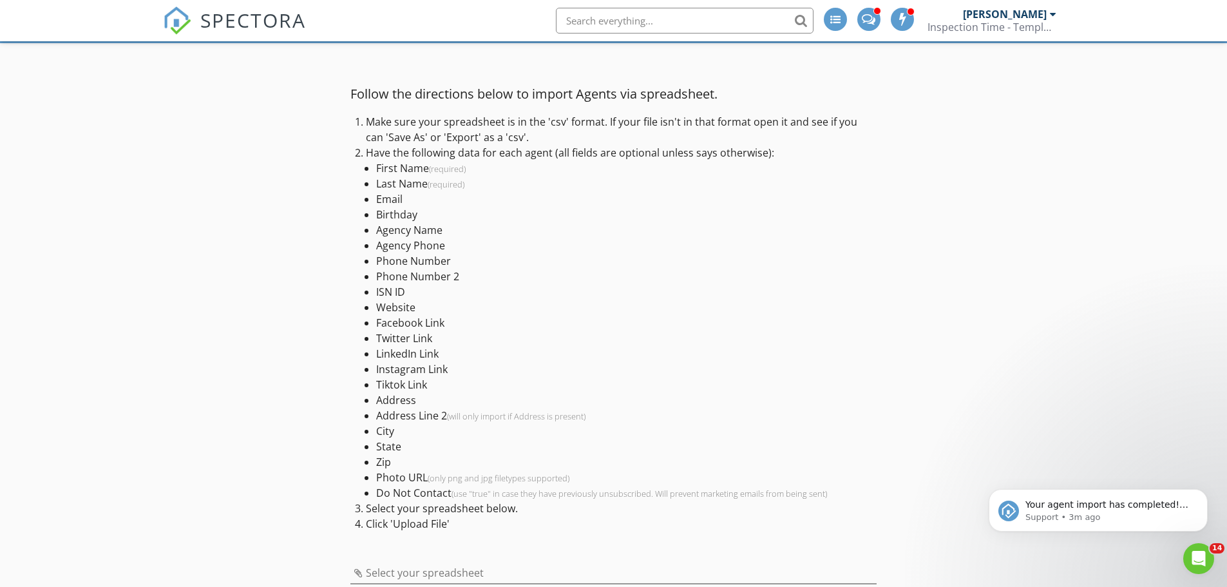
scroll to position [150, 0]
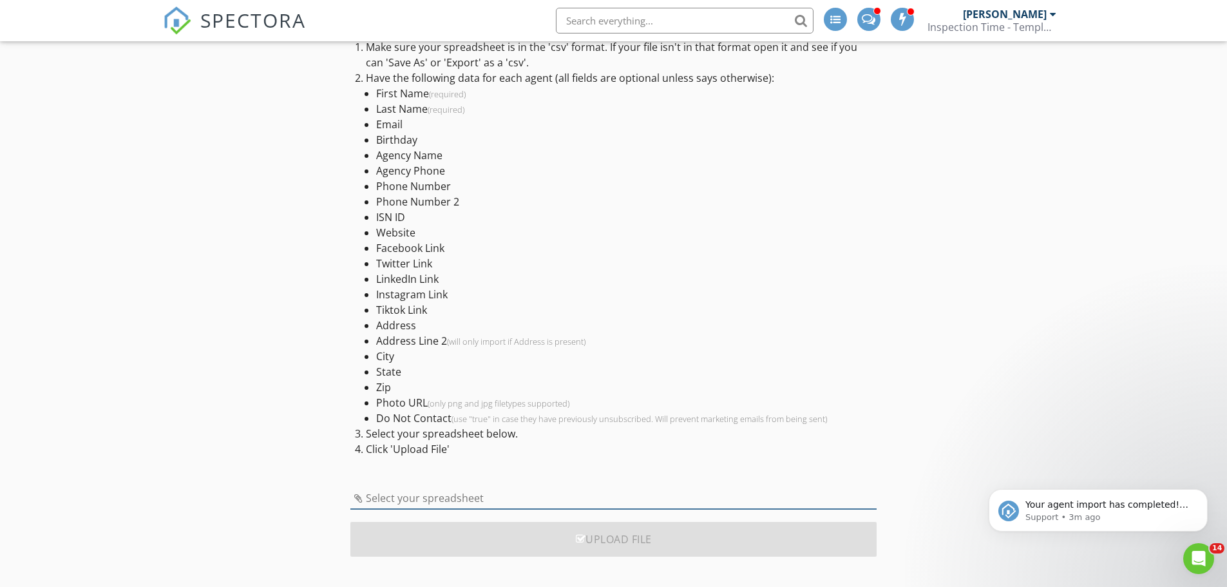
click at [460, 500] on input "Select your spreadsheet" at bounding box center [613, 497] width 526 height 21
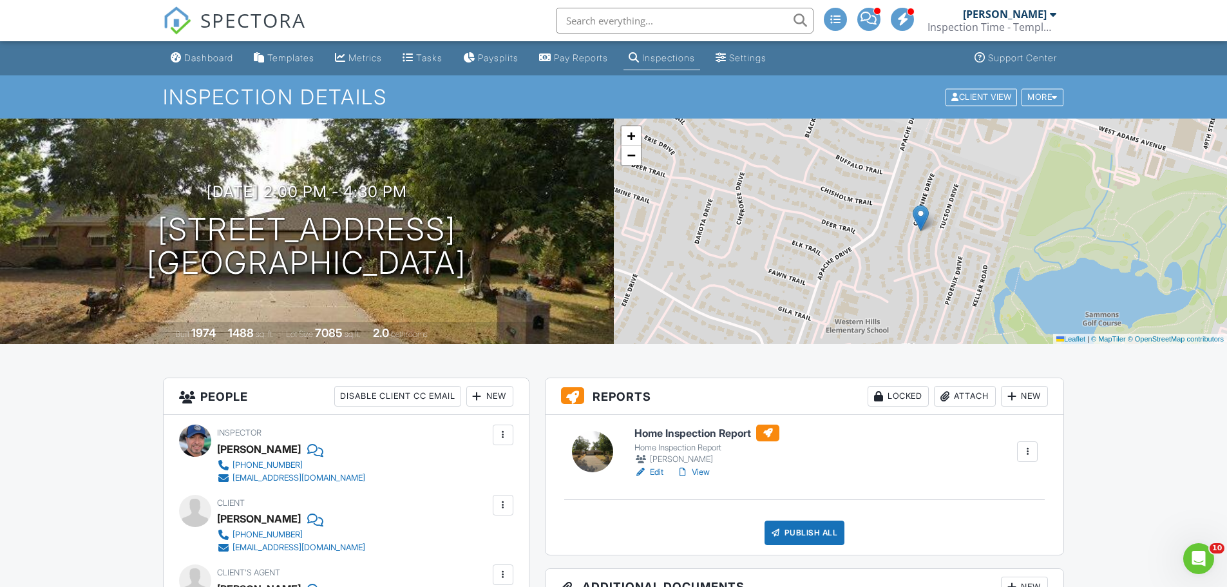
drag, startPoint x: 84, startPoint y: 446, endPoint x: 94, endPoint y: 131, distance: 315.7
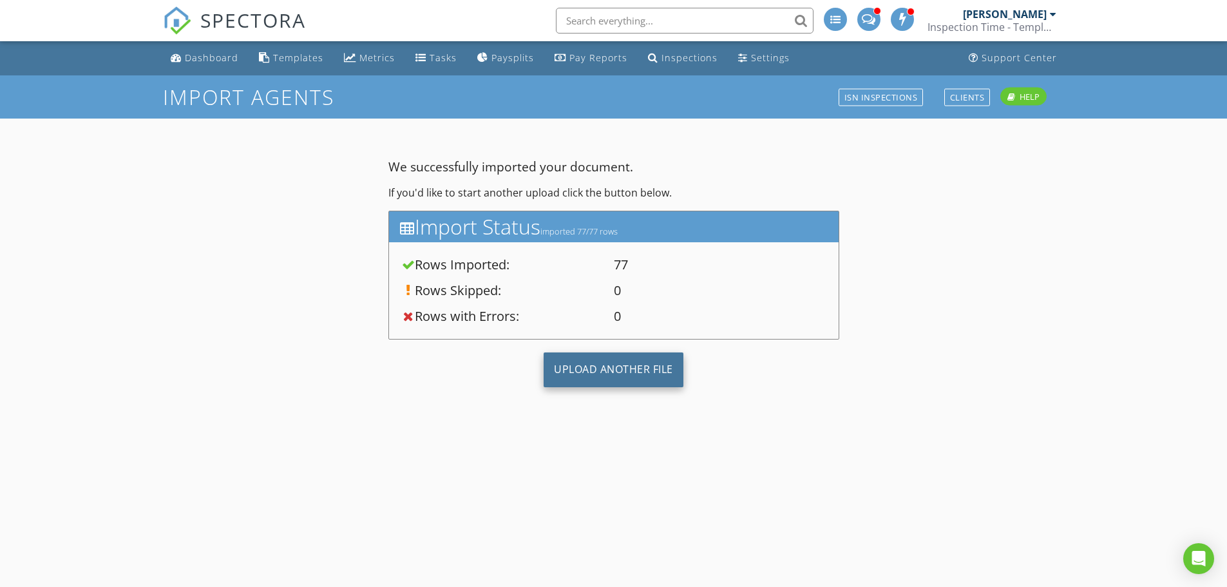
click at [621, 376] on div "Upload Another File" at bounding box center [613, 369] width 140 height 35
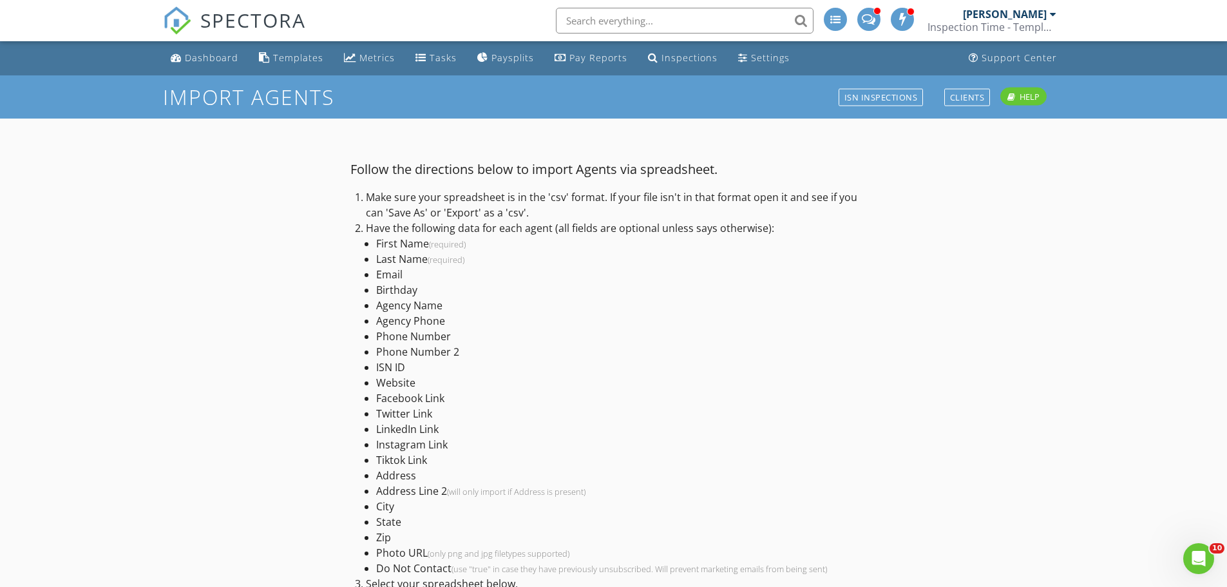
scroll to position [150, 0]
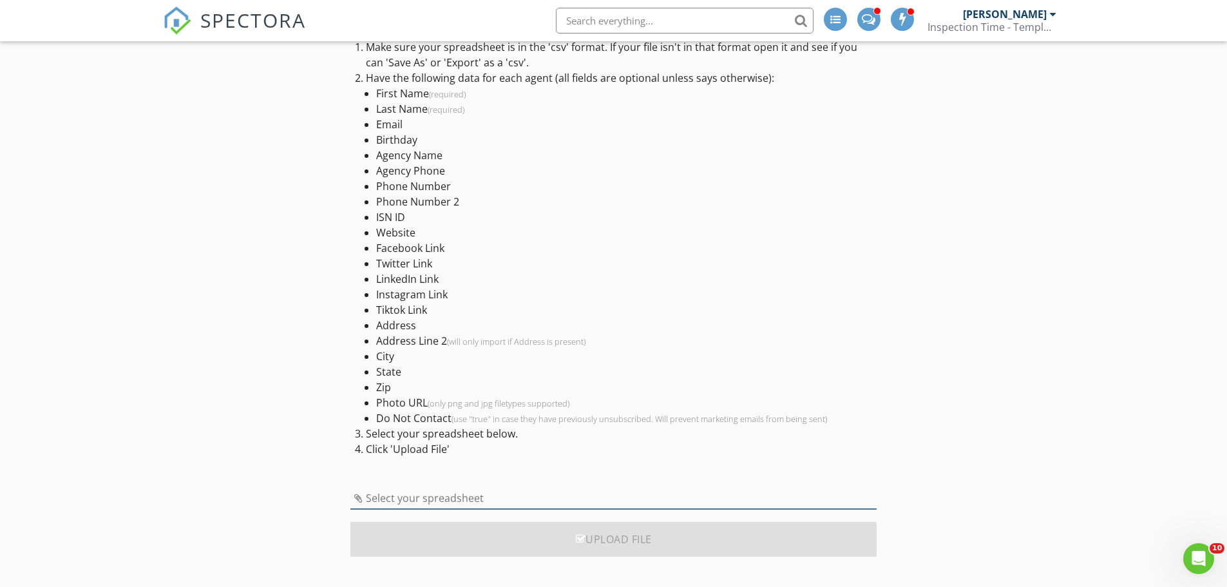
click at [522, 496] on input "Select your spreadsheet" at bounding box center [613, 497] width 526 height 21
type input "williamson_county_agents_master.csv"
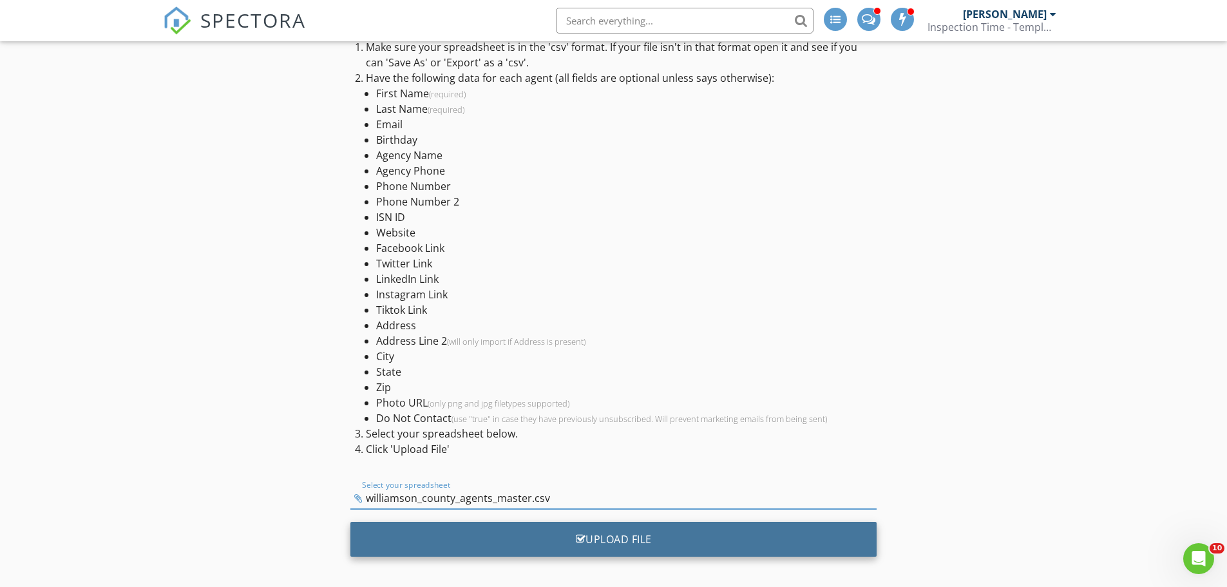
click at [636, 545] on div "Upload File" at bounding box center [613, 539] width 526 height 35
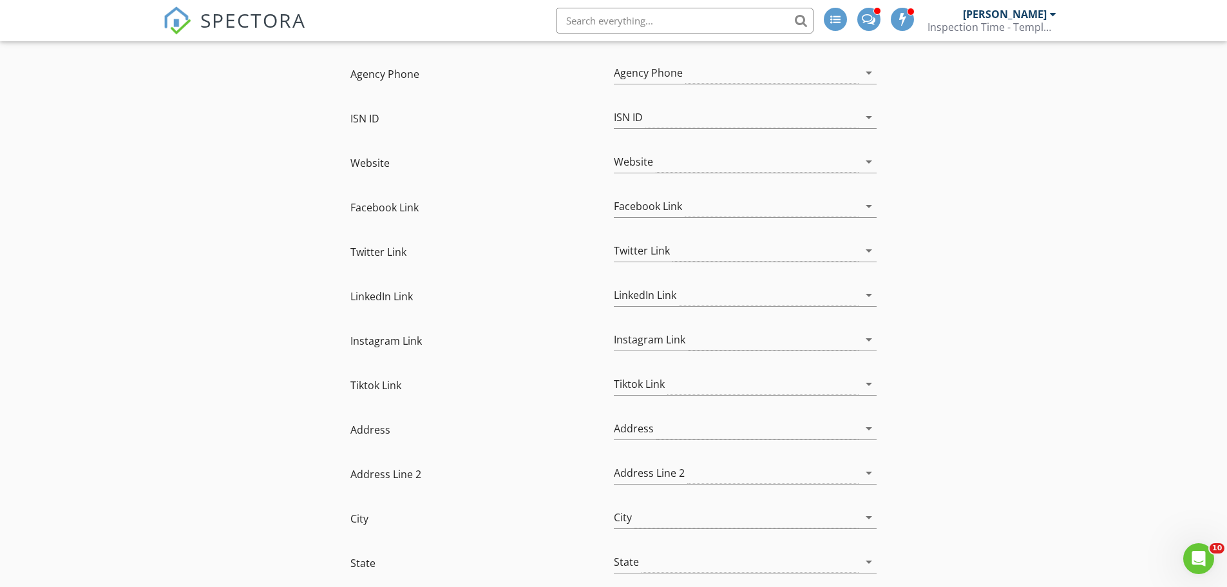
scroll to position [908, 0]
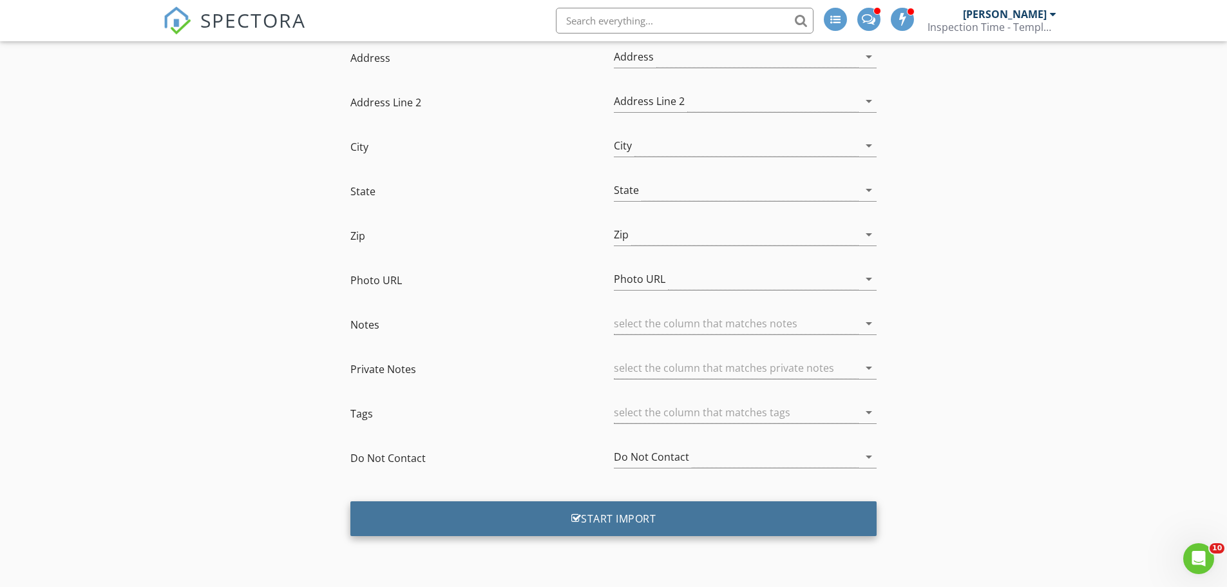
click at [630, 513] on div "Start Import" at bounding box center [613, 518] width 526 height 35
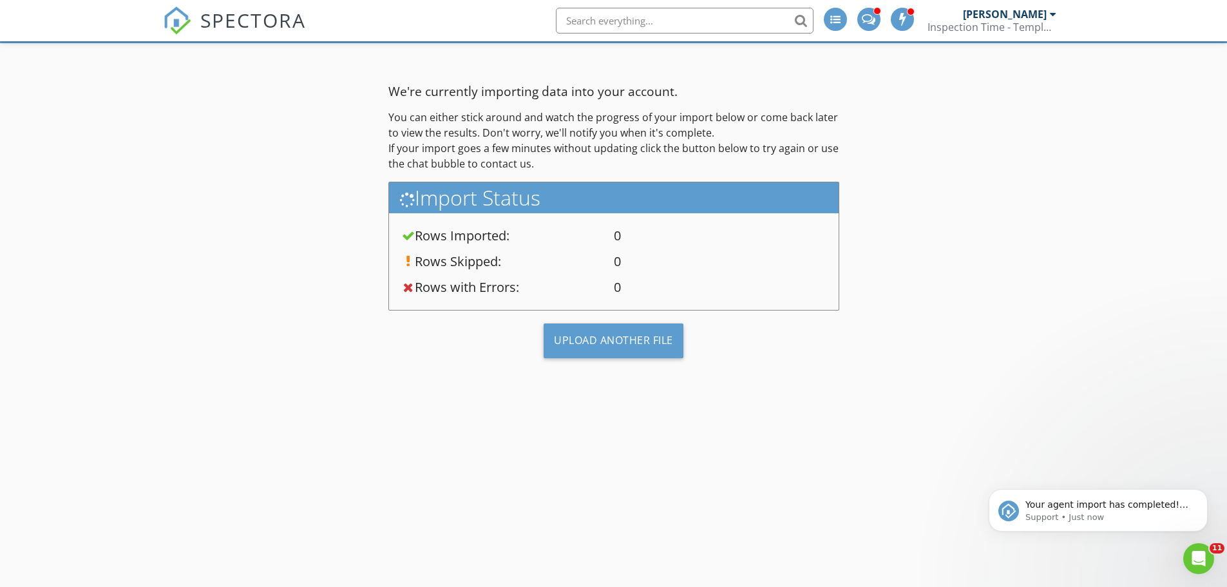
scroll to position [0, 0]
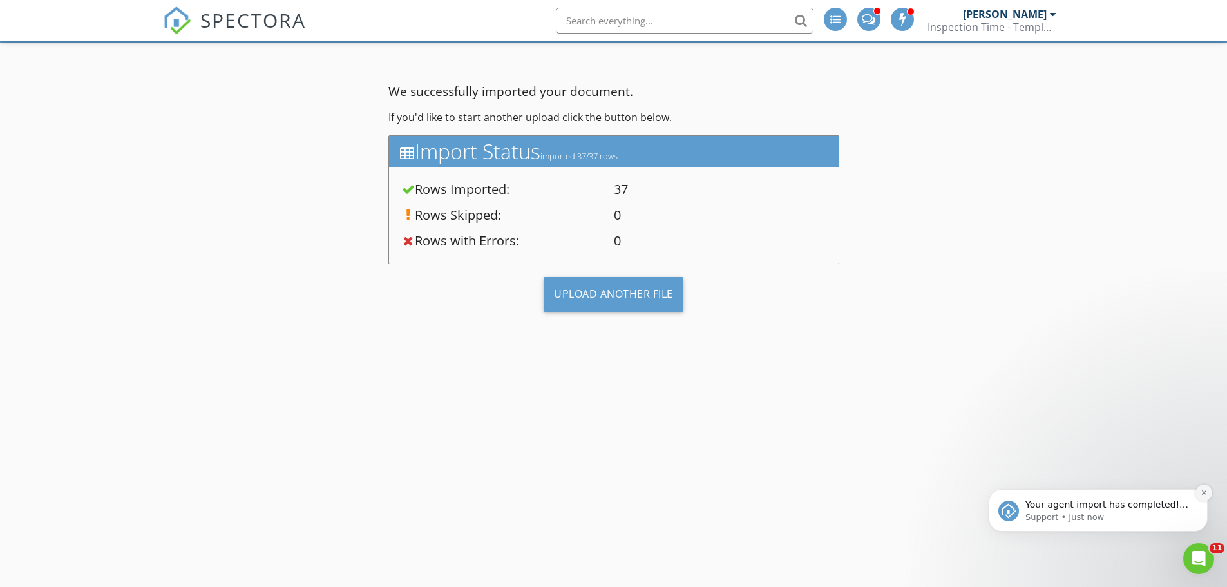
click at [1202, 495] on icon "Dismiss notification" at bounding box center [1203, 492] width 7 height 7
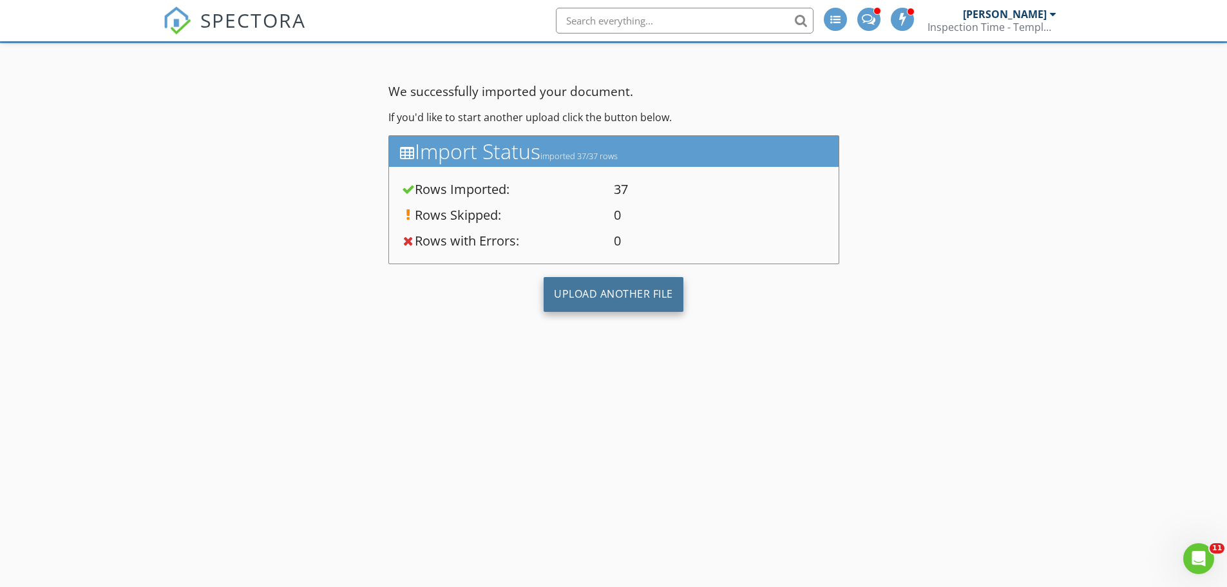
click at [623, 290] on div "Upload Another File" at bounding box center [613, 294] width 140 height 35
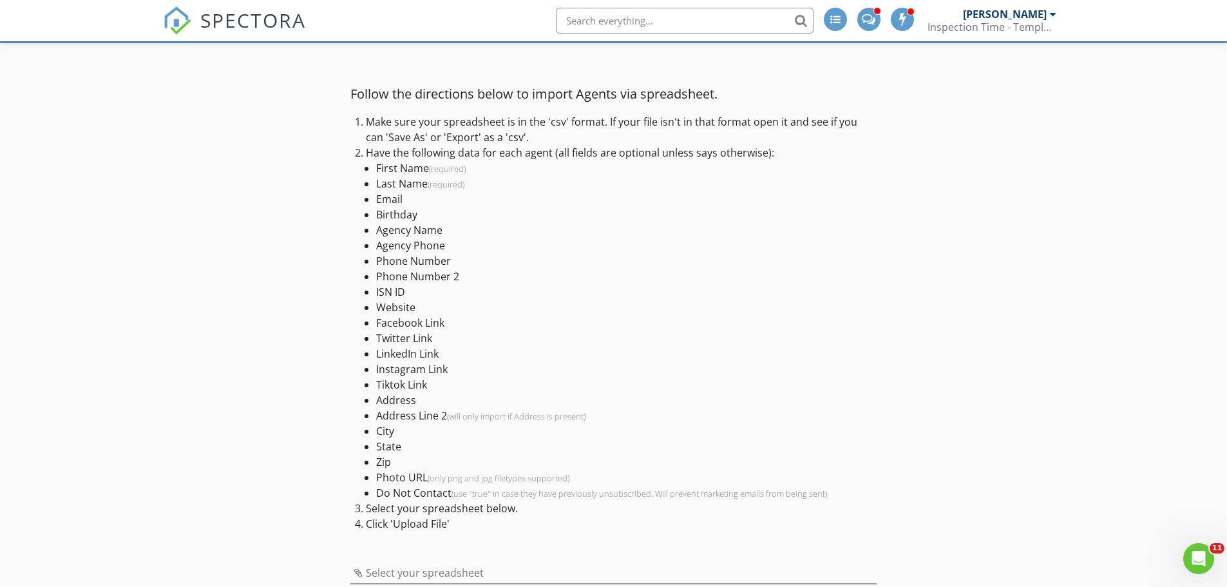
scroll to position [150, 0]
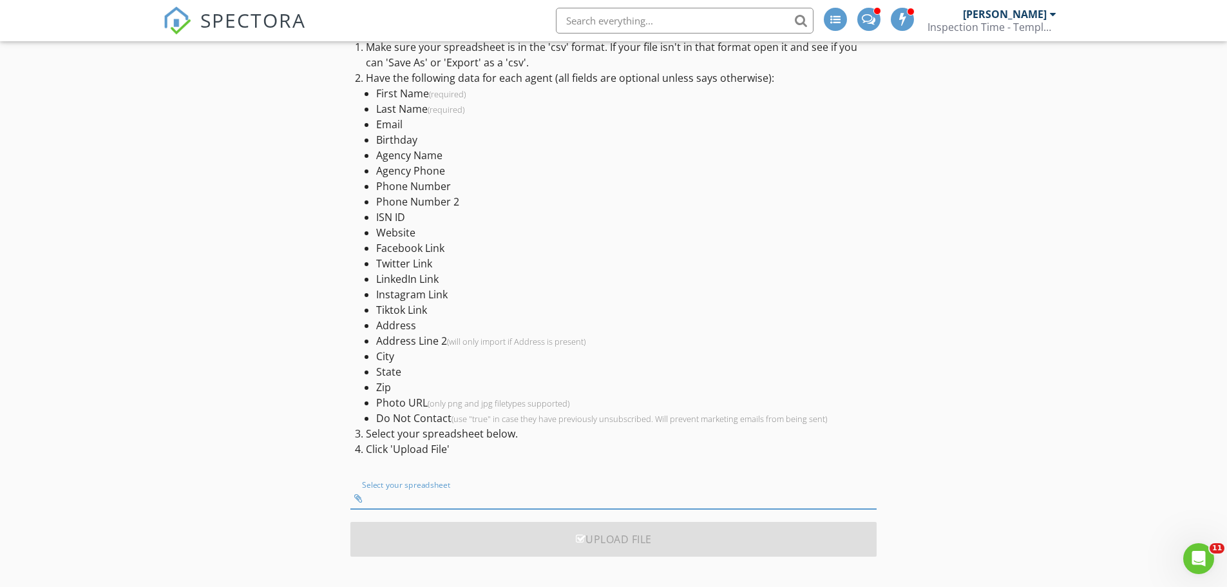
click at [471, 500] on input "Select your spreadsheet" at bounding box center [613, 497] width 526 height 21
type input "agents_master_all_service_areas.csv"
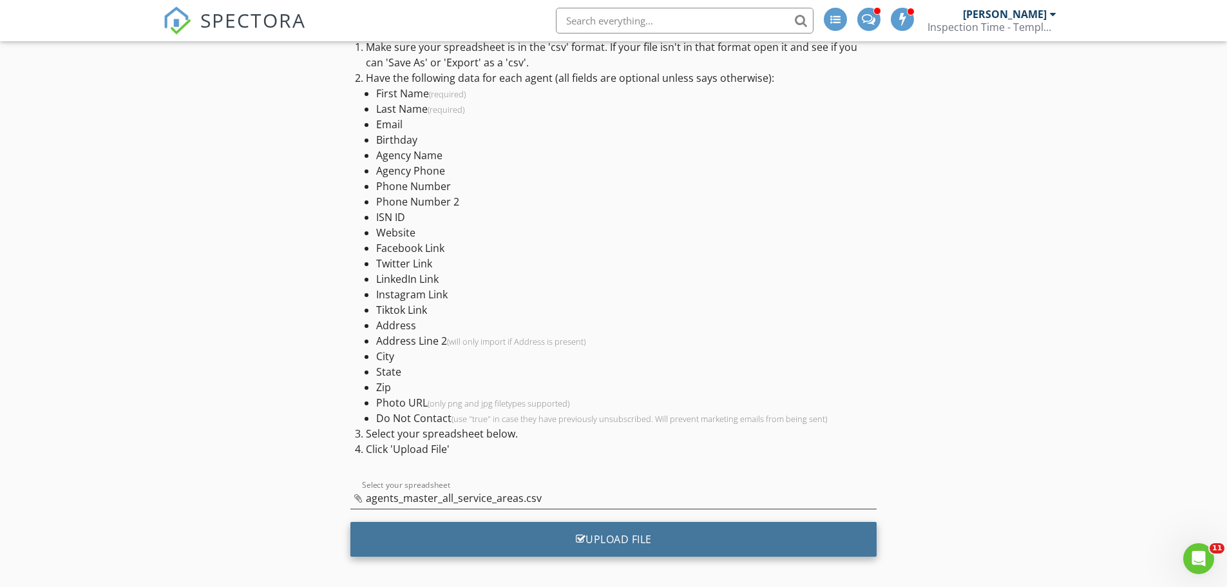
click at [620, 527] on div "Upload File" at bounding box center [613, 539] width 526 height 35
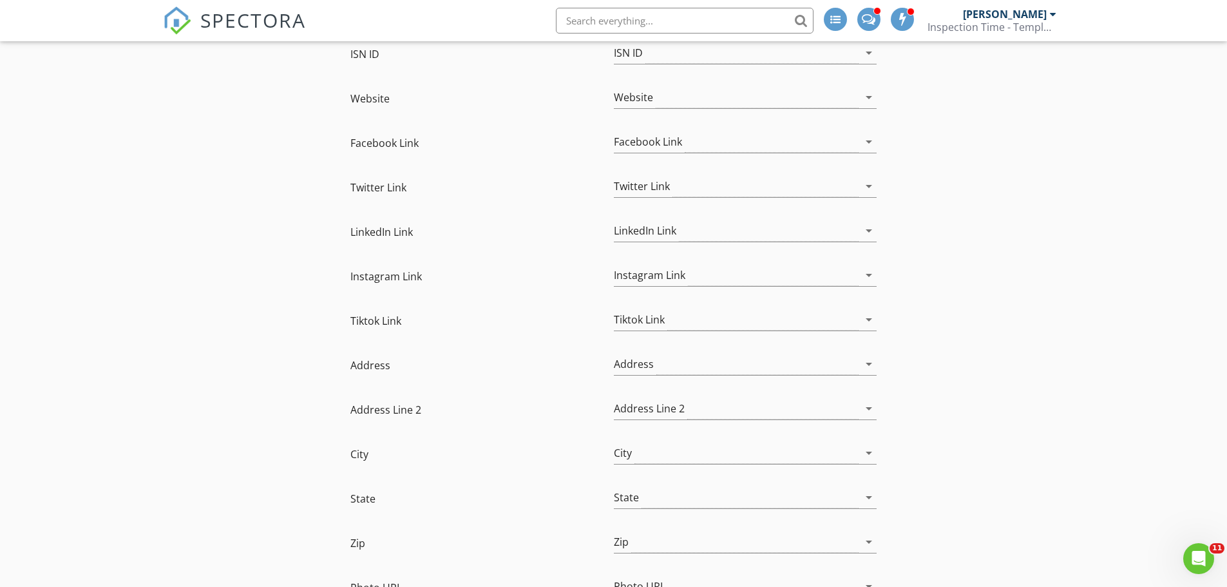
scroll to position [908, 0]
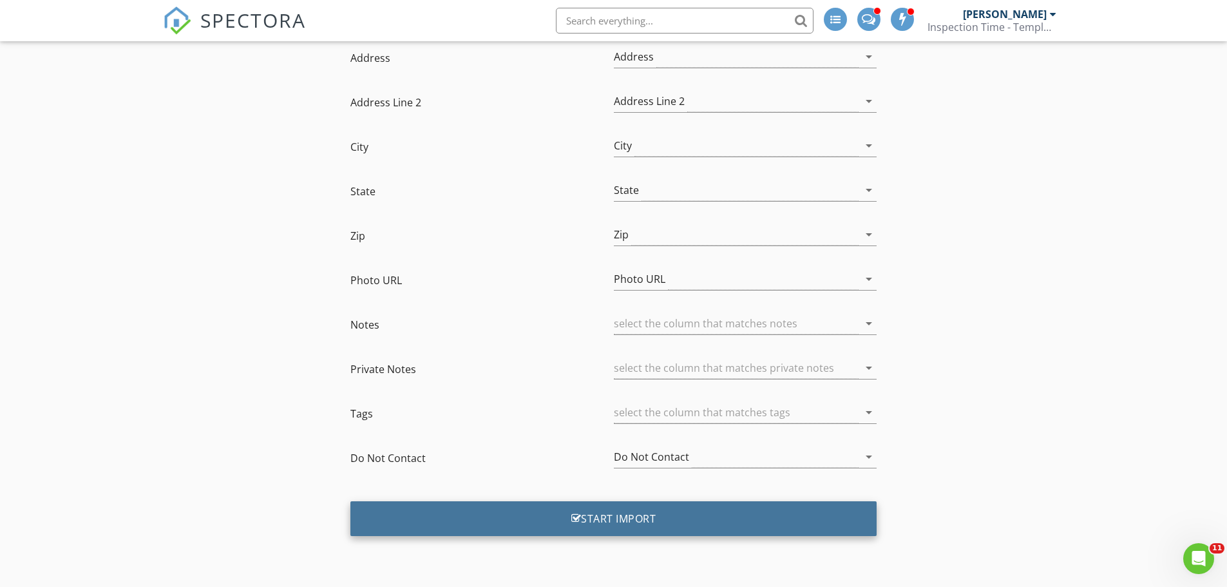
drag, startPoint x: 610, startPoint y: 520, endPoint x: 606, endPoint y: 509, distance: 11.6
click at [610, 519] on div "Start Import" at bounding box center [613, 518] width 526 height 35
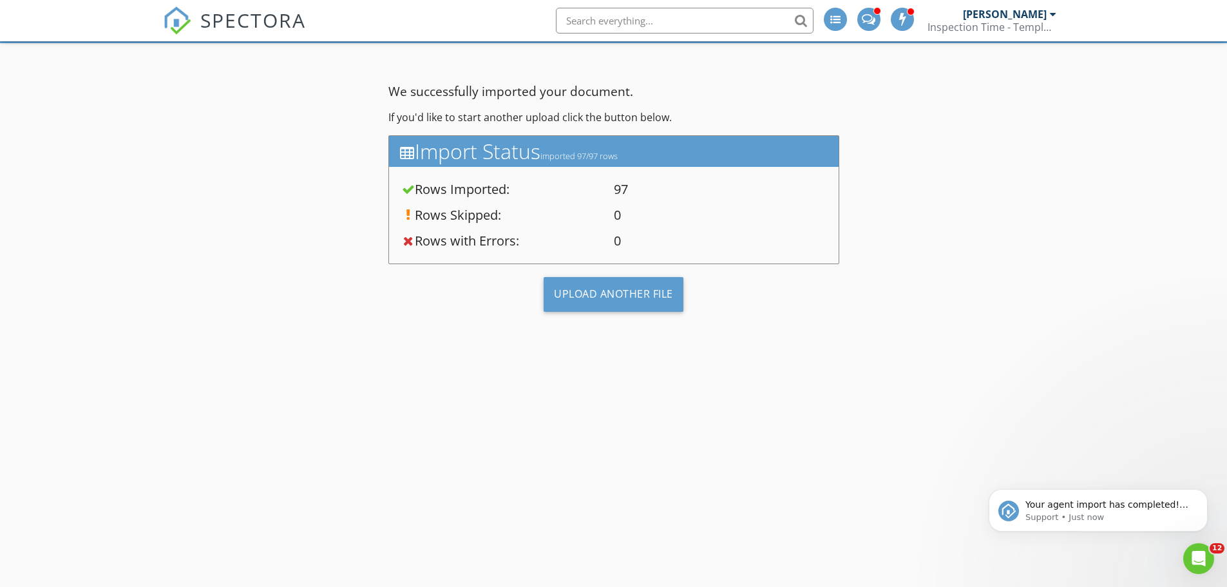
scroll to position [0, 0]
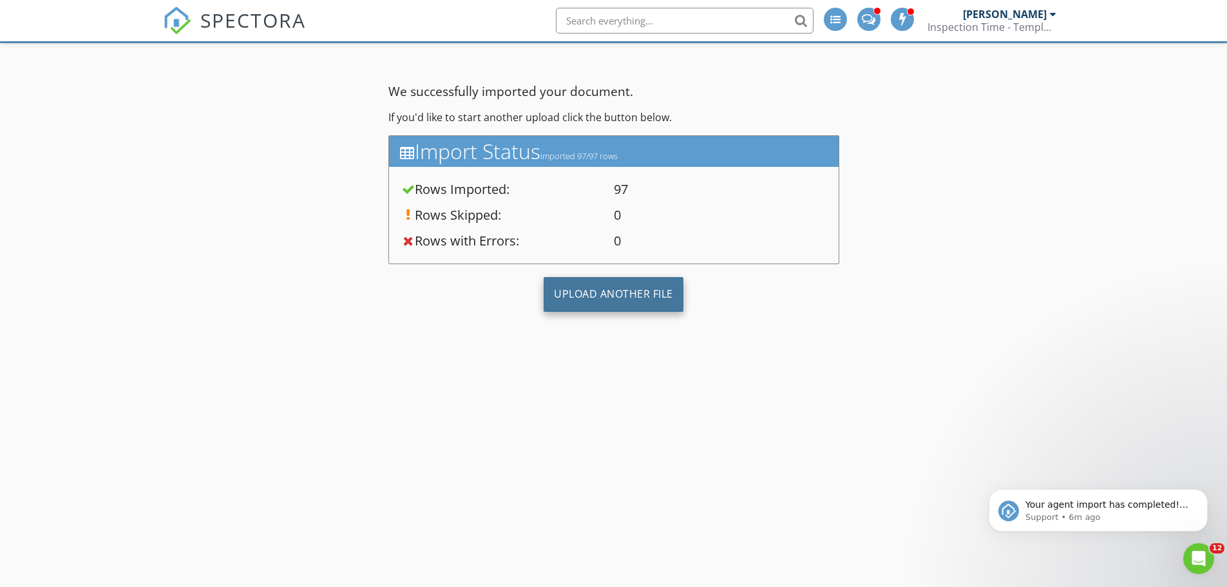
click at [603, 302] on div "Upload Another File" at bounding box center [613, 294] width 140 height 35
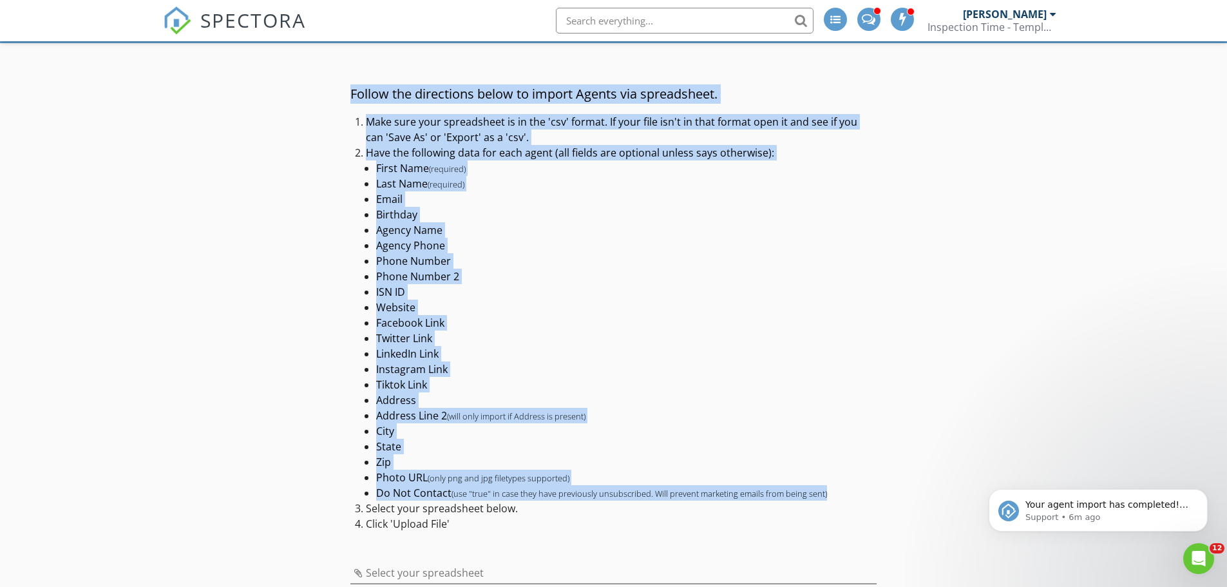
drag, startPoint x: 351, startPoint y: 93, endPoint x: 838, endPoint y: 487, distance: 626.3
click at [838, 487] on div "Follow the directions below to import Agents via spreadsheet. Make sure your sp…" at bounding box center [613, 307] width 526 height 447
copy div "Follow the directions below to import Agents via spreadsheet. Make sure your sp…"
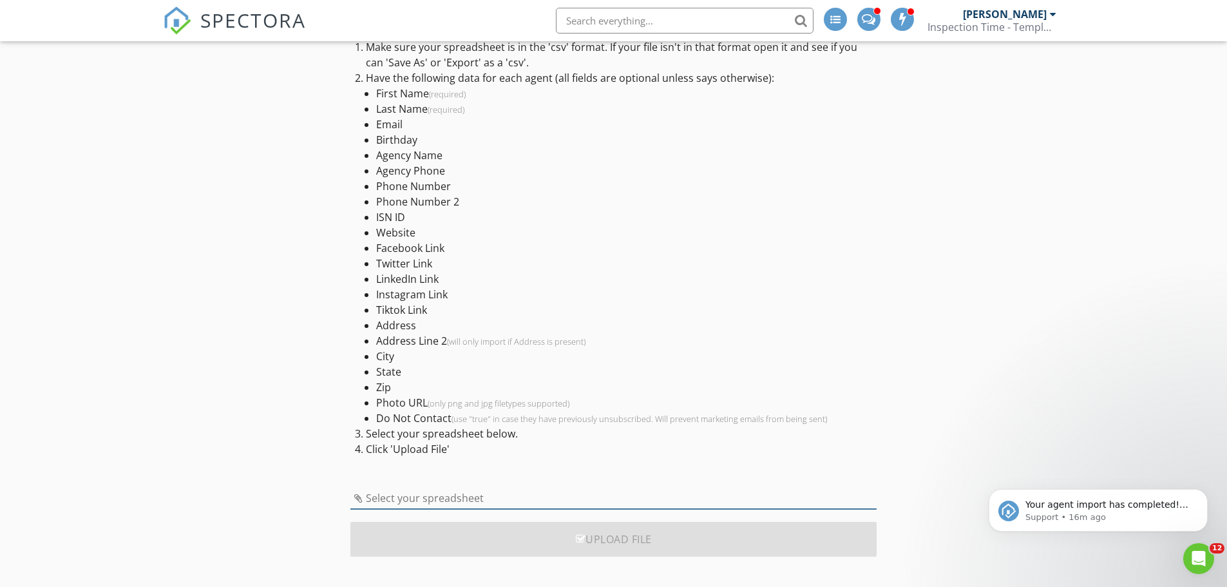
click at [486, 496] on input "Select your spreadsheet" at bounding box center [613, 497] width 526 height 21
type input "tx_agents_spectora_starter.csv"
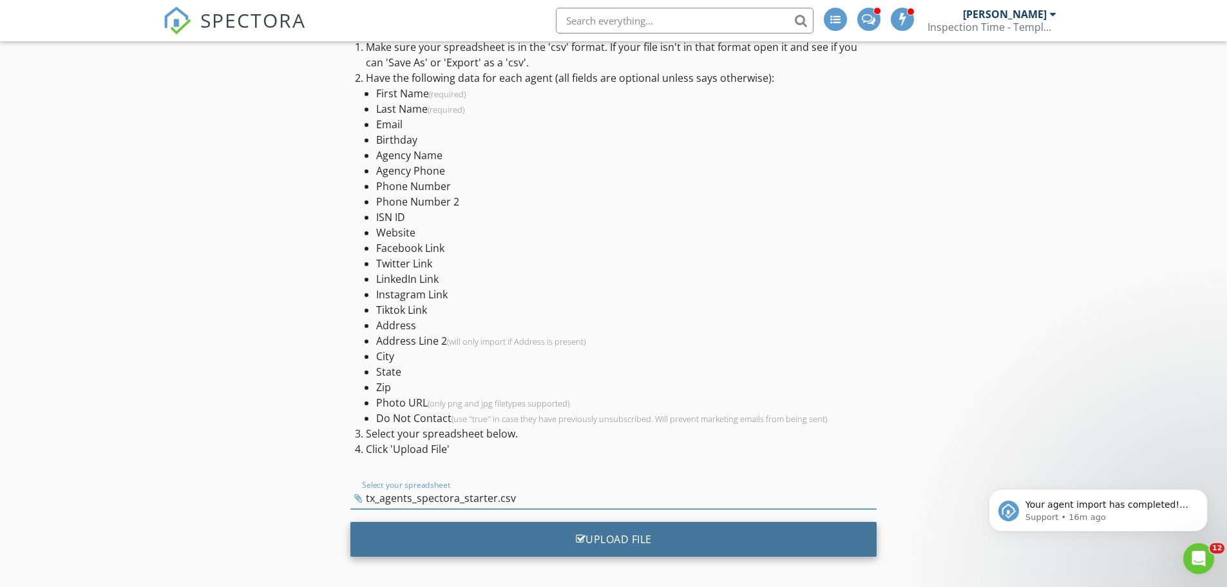
click at [623, 537] on div "Upload File" at bounding box center [613, 539] width 526 height 35
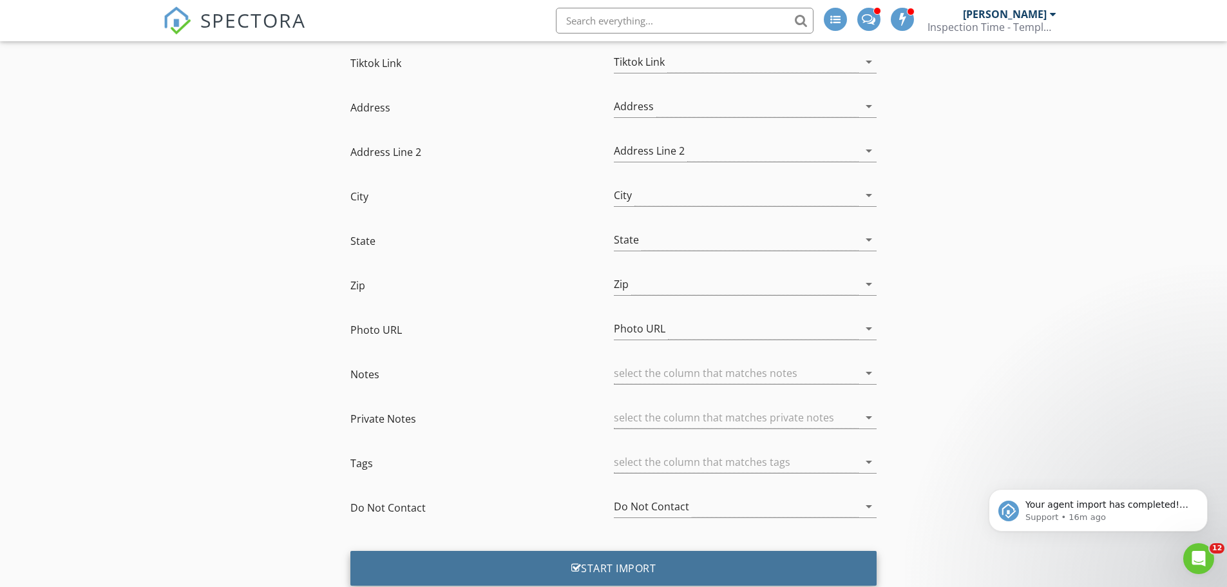
scroll to position [908, 0]
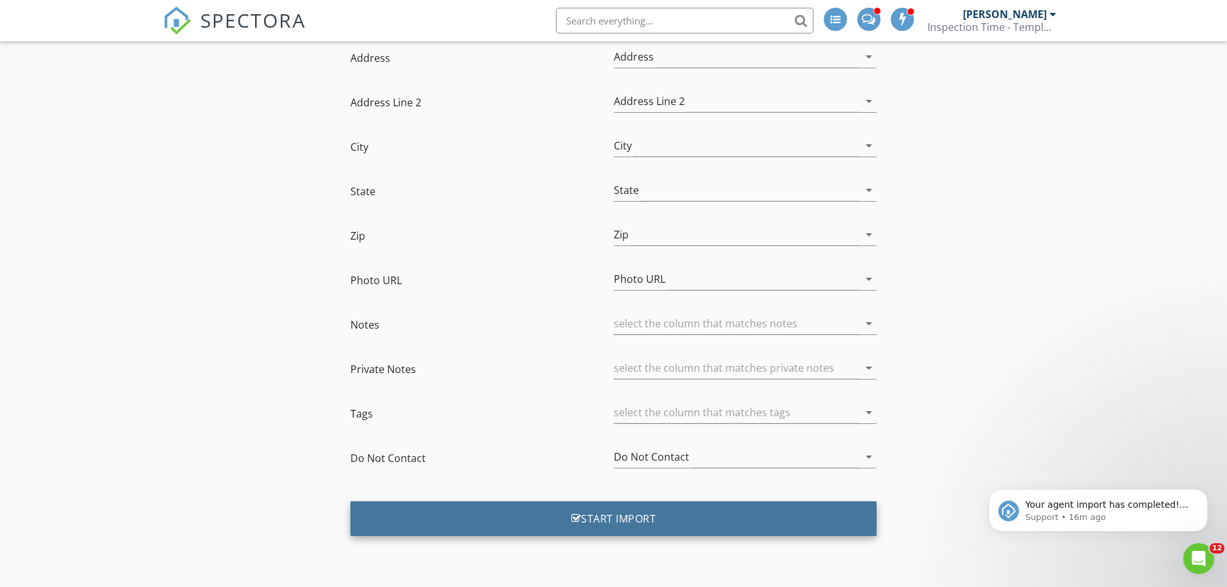
click at [599, 521] on div "Start Import" at bounding box center [613, 518] width 526 height 35
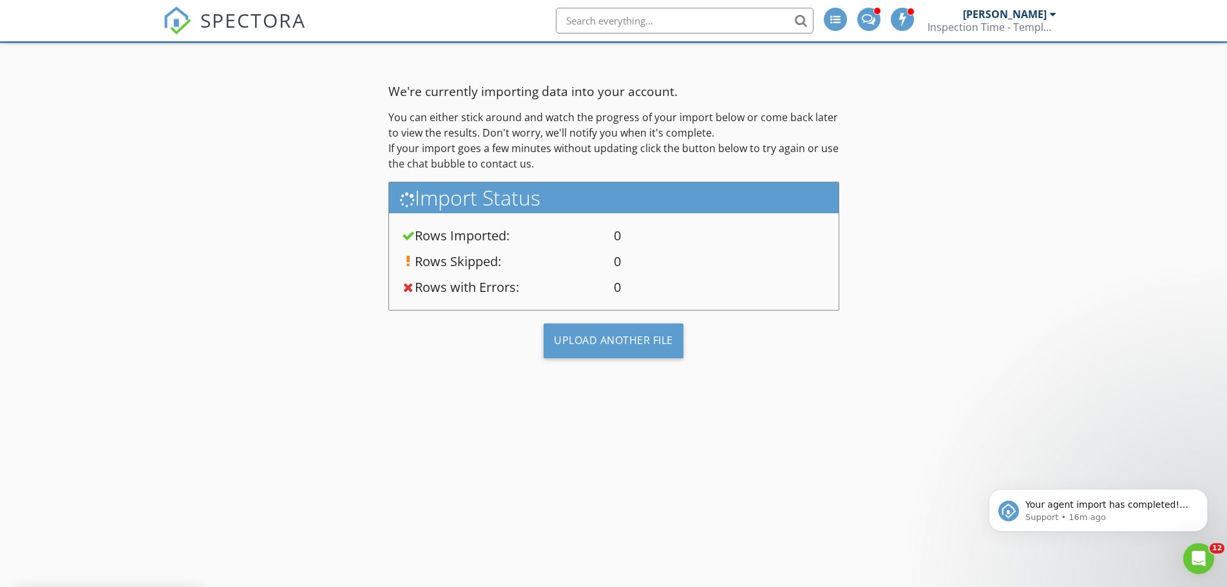
scroll to position [75, 0]
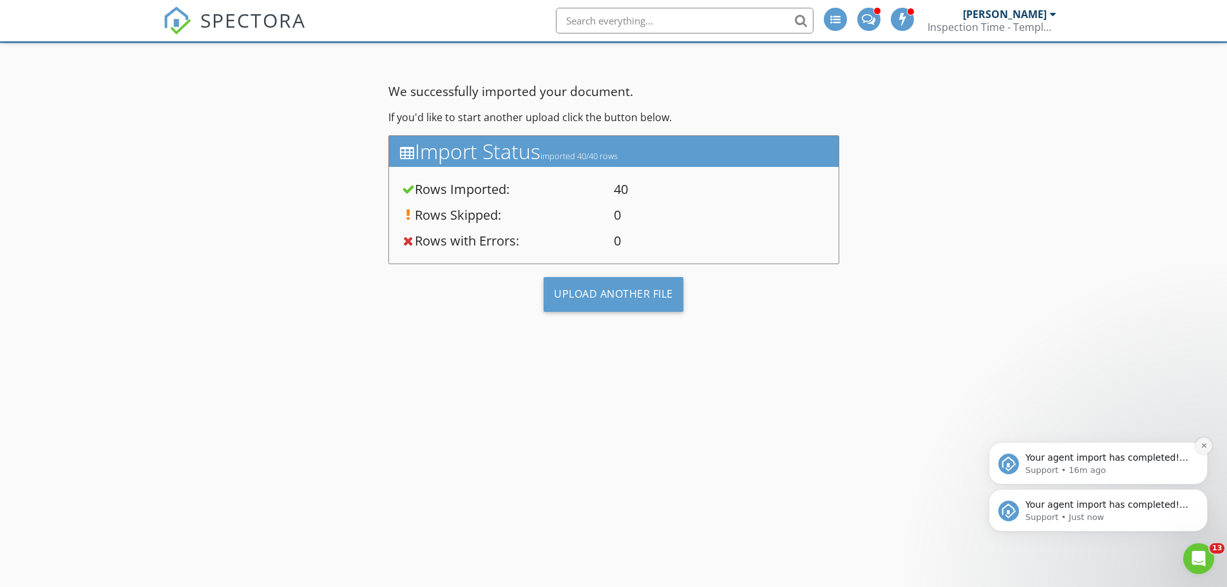
click at [1205, 446] on icon "Dismiss notification" at bounding box center [1203, 445] width 7 height 7
click at [1200, 492] on icon "Dismiss notification" at bounding box center [1203, 492] width 7 height 7
